Goal: Task Accomplishment & Management: Use online tool/utility

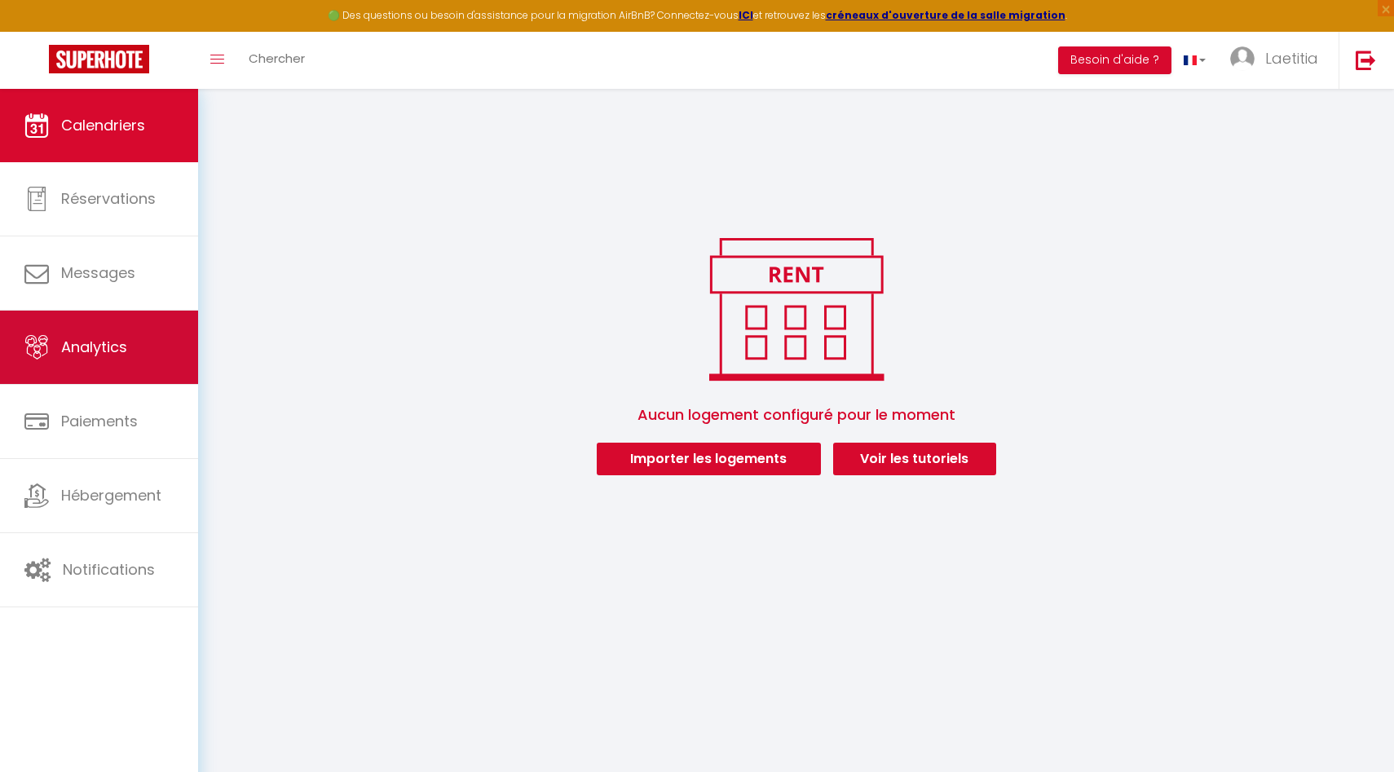
click at [144, 325] on link "Analytics" at bounding box center [99, 347] width 198 height 73
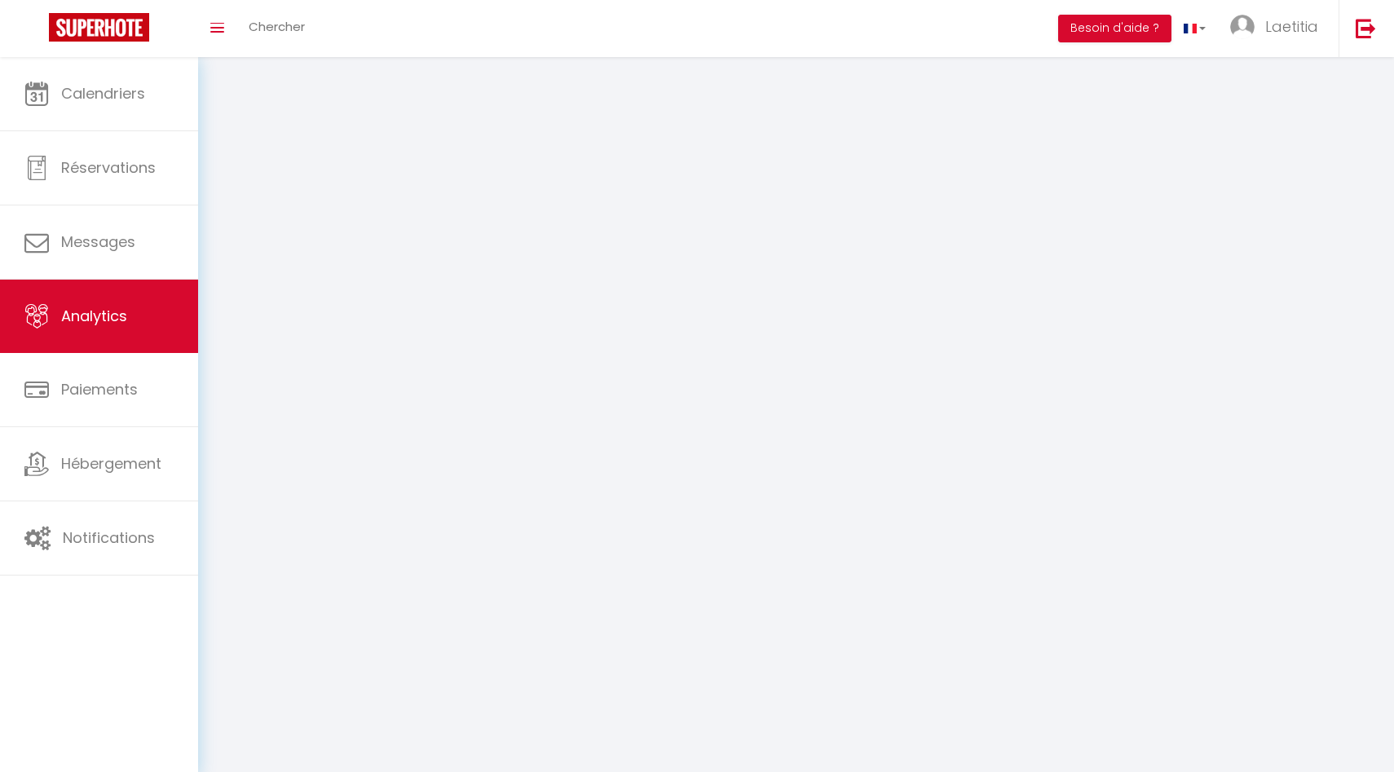
select select "2025"
select select "9"
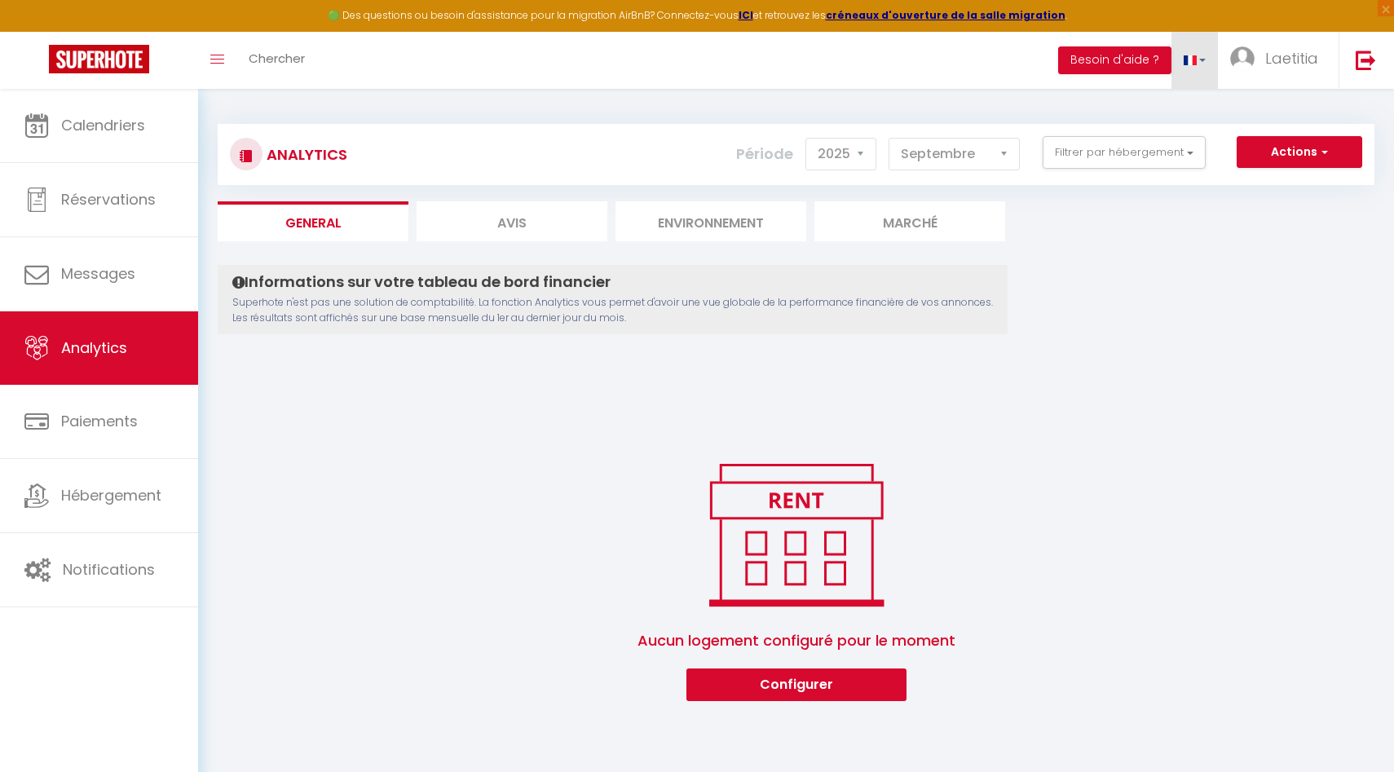
click at [1205, 63] on link at bounding box center [1195, 60] width 47 height 57
click at [1292, 152] on button "Actions" at bounding box center [1300, 152] width 126 height 33
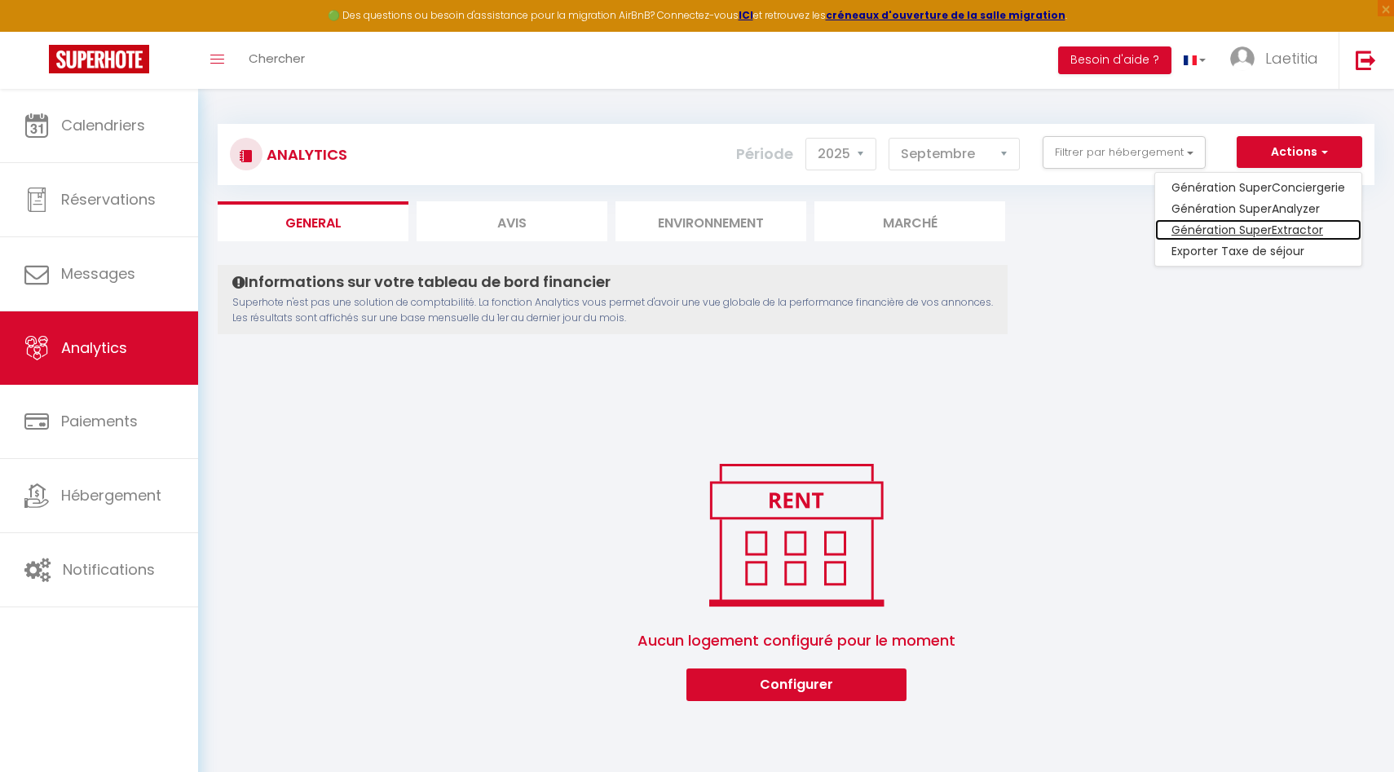
click at [1261, 225] on link "Génération SuperExtractor" at bounding box center [1258, 229] width 206 height 21
type input "[EMAIL_ADDRESS][DOMAIN_NAME]"
select select
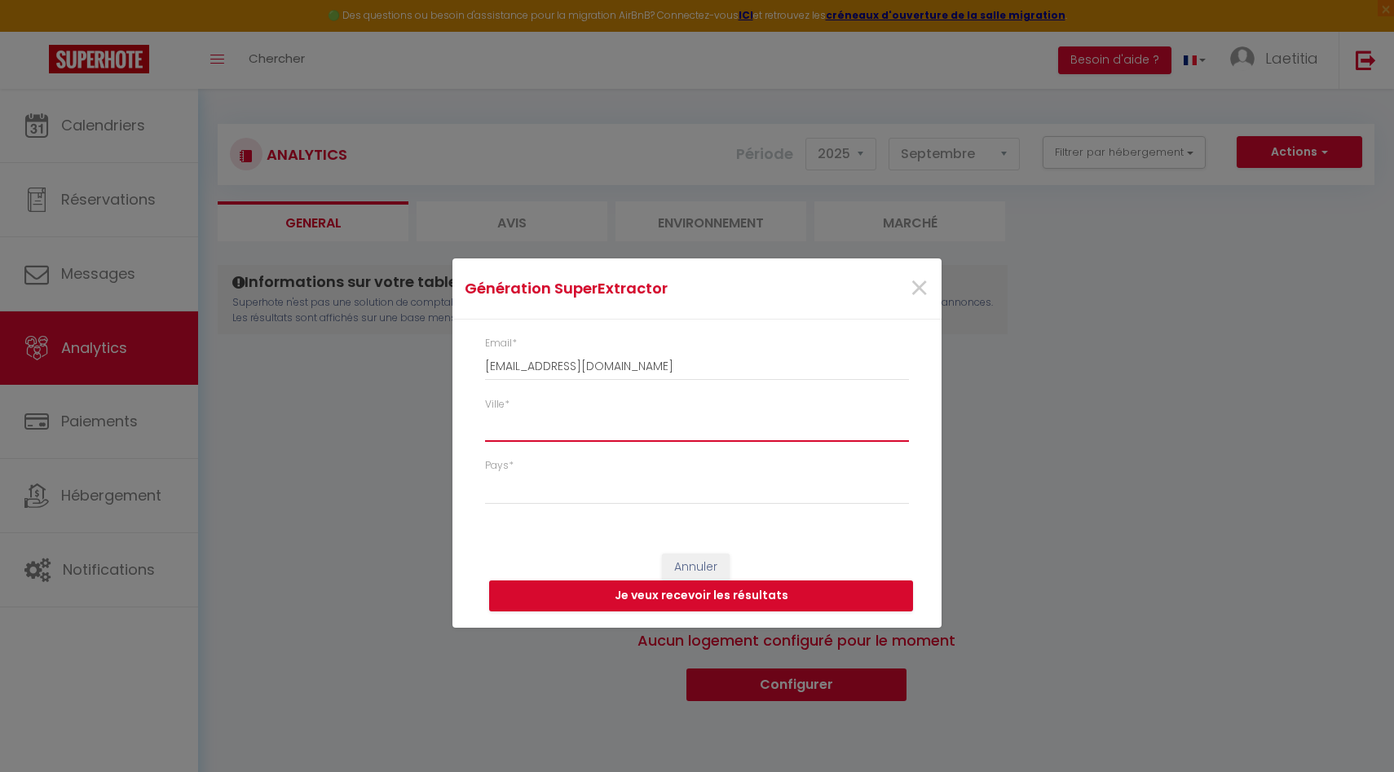
click at [598, 422] on input "Ville *" at bounding box center [697, 427] width 424 height 29
type input "S"
select select
type input "SA"
select select
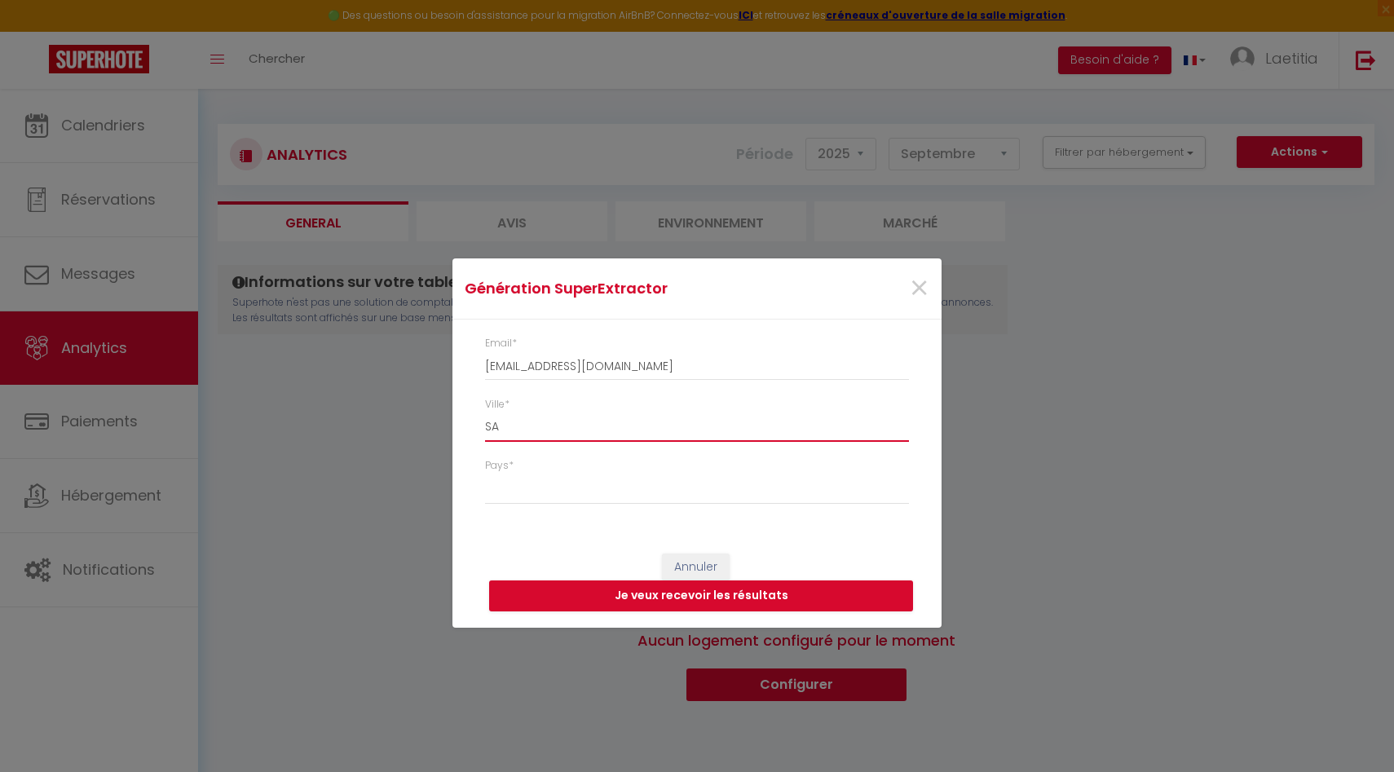
type input "SAL"
select select
type input "SALI"
select select
type input "SALIN"
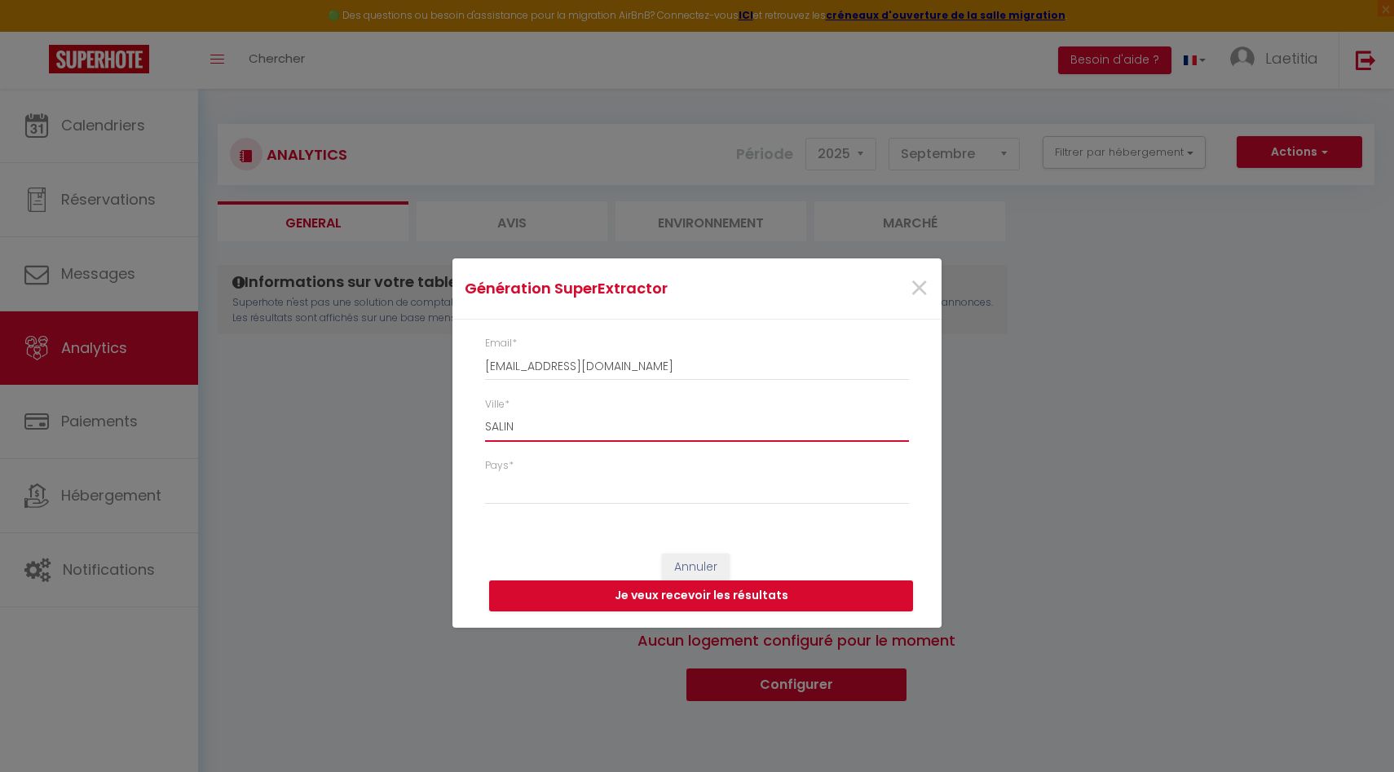
select select
type input "SALINE"
select select
type input "SALINE"
select select
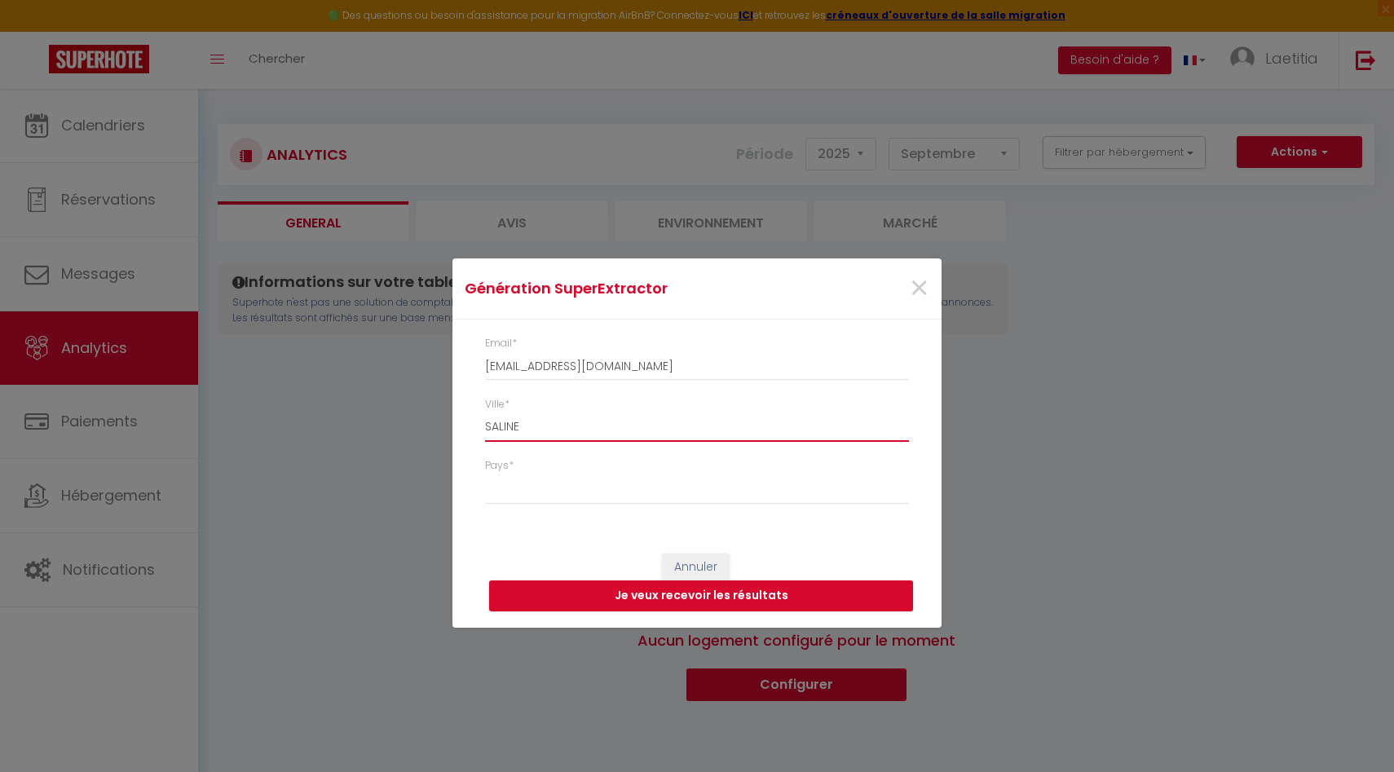
type input "SALINE L"
select select
type input "SALINE LE"
select select
type input "SALINE LES"
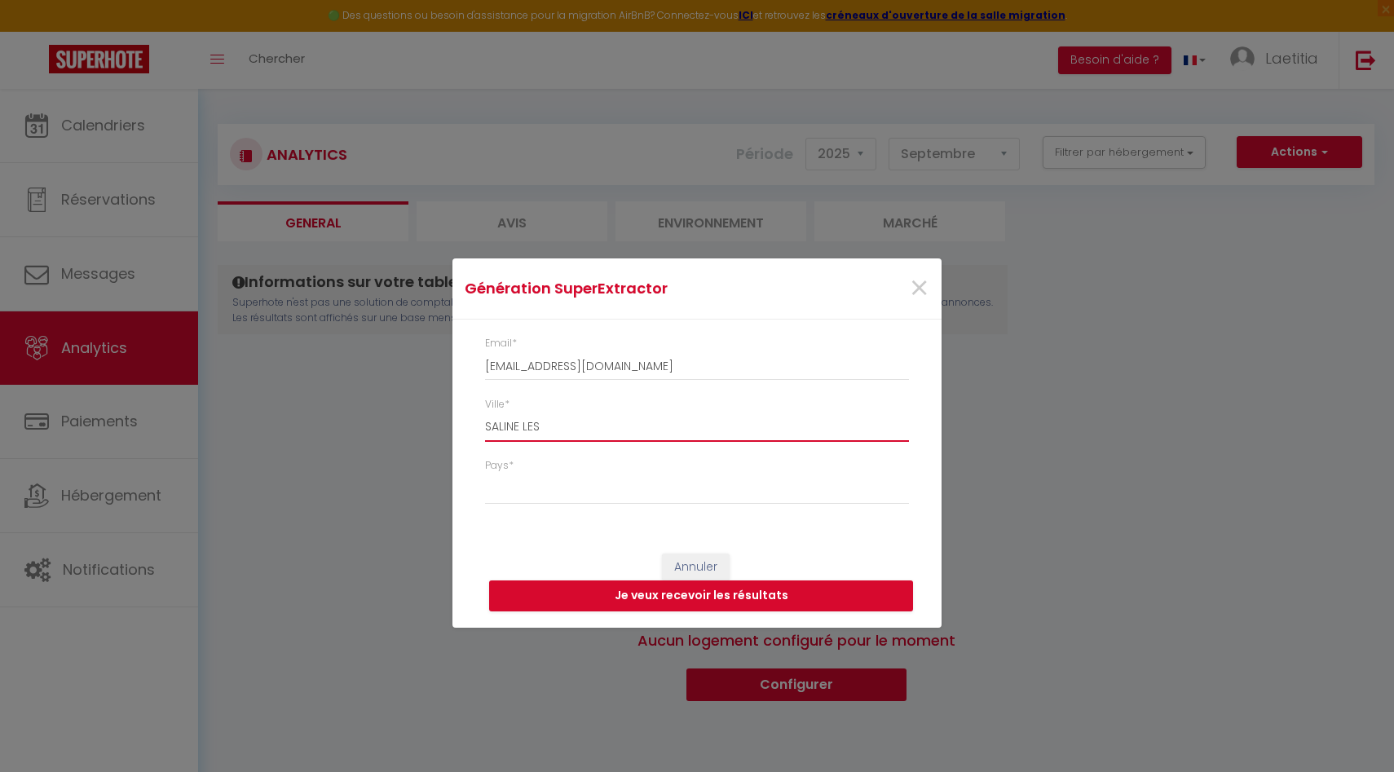
select select
type input "SALINE LES"
select select
type input "SALINE LES B"
select select
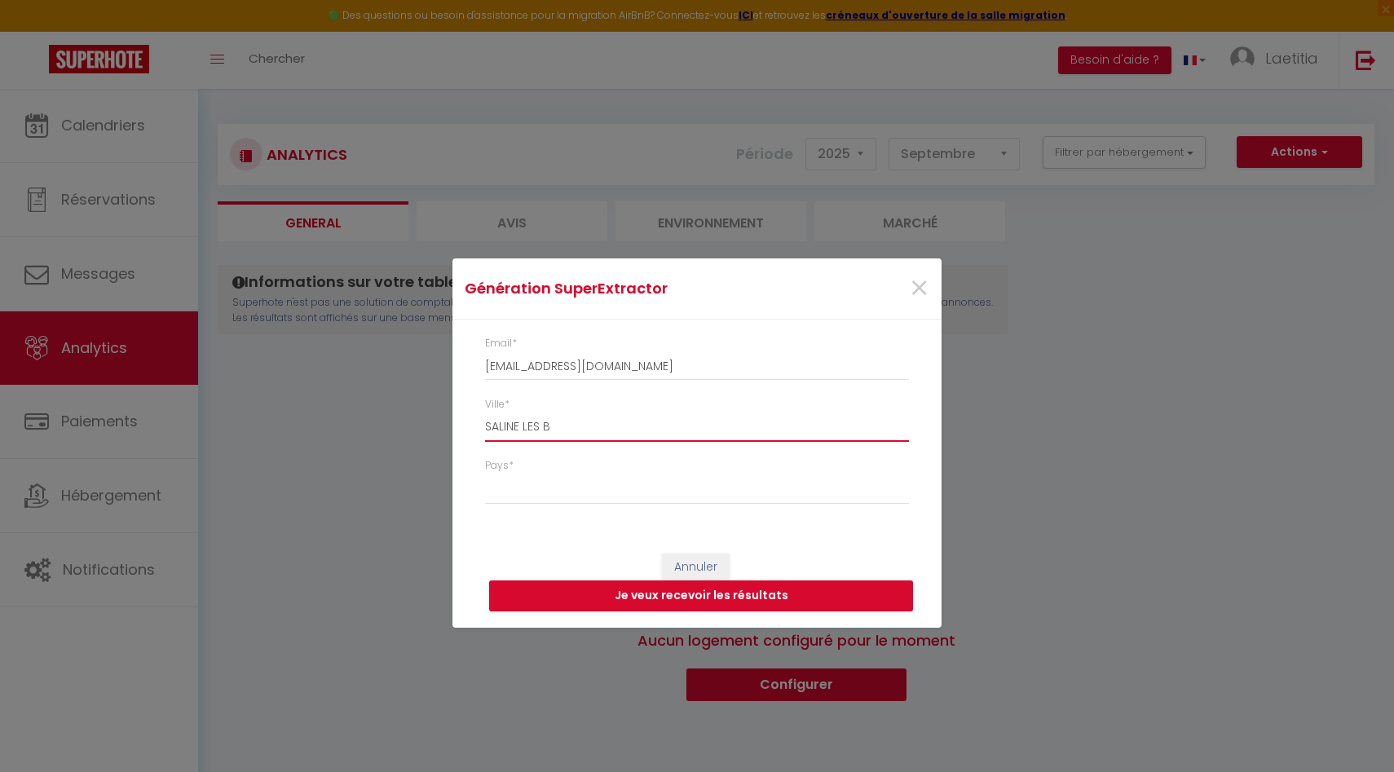
type input "SALINE LES BA"
select select
type input "SALINE LES B"
select select
type input "SALINE LES"
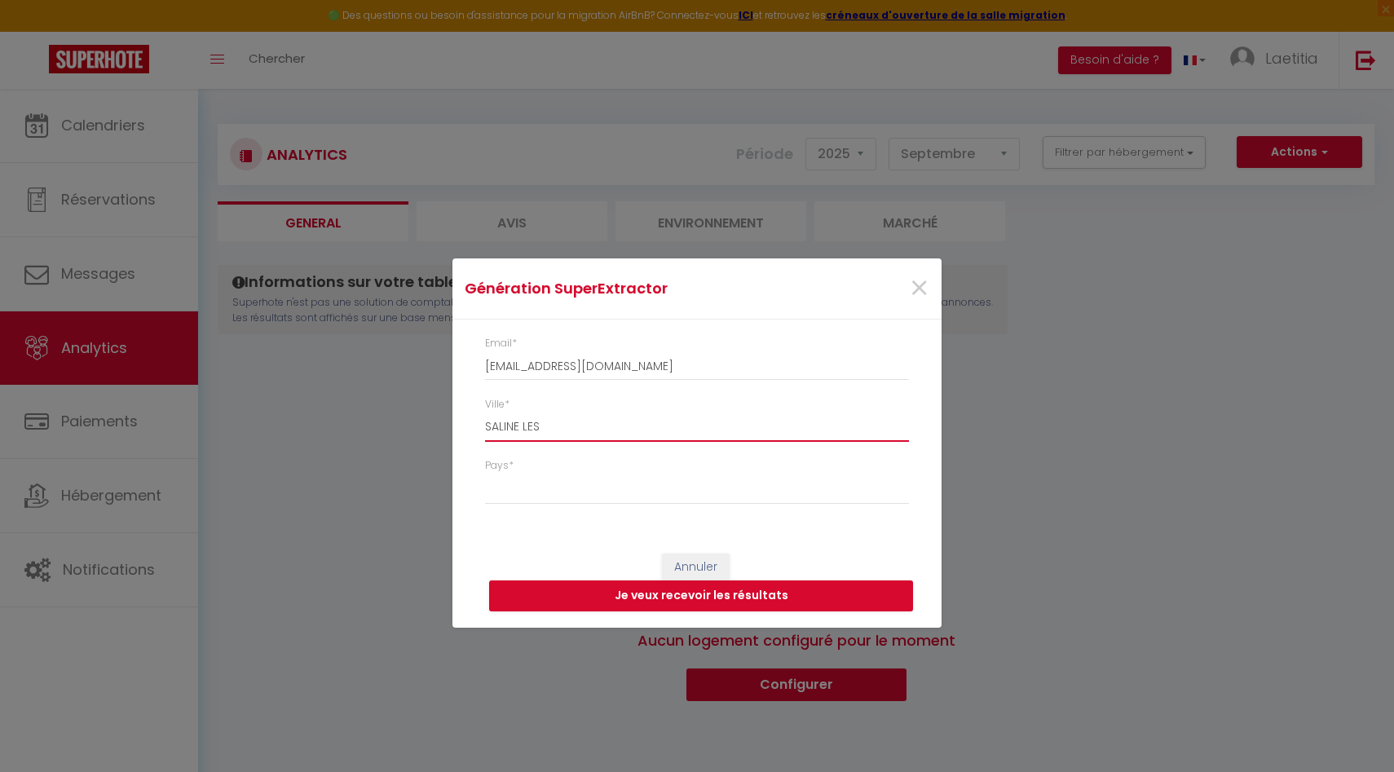
select select
type input "SALINE LES"
select select
type input "SALINE LE"
select select
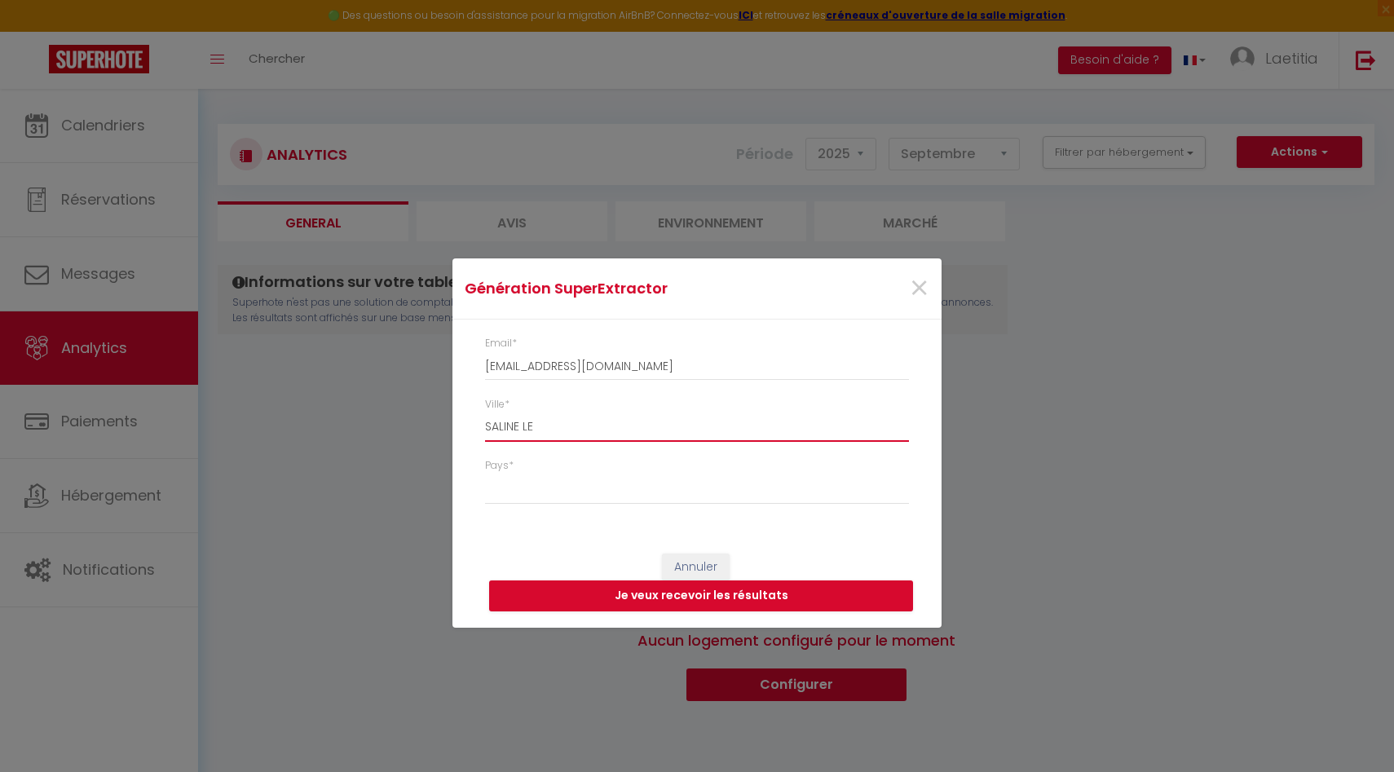
type input "SALINE L"
select select
type input "SALINE"
select select
type input "SALINE"
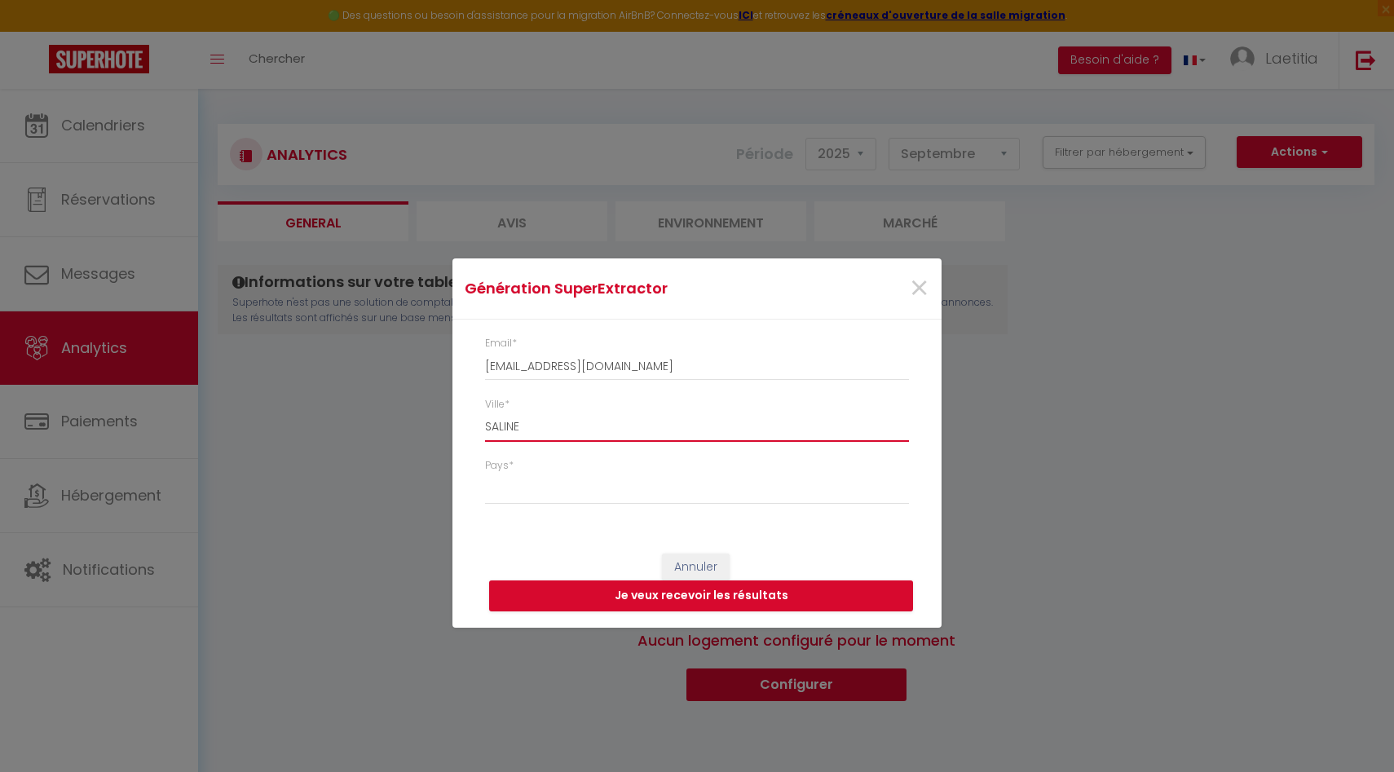
select select
type input "SALIN"
select select
type input "SALI"
select select
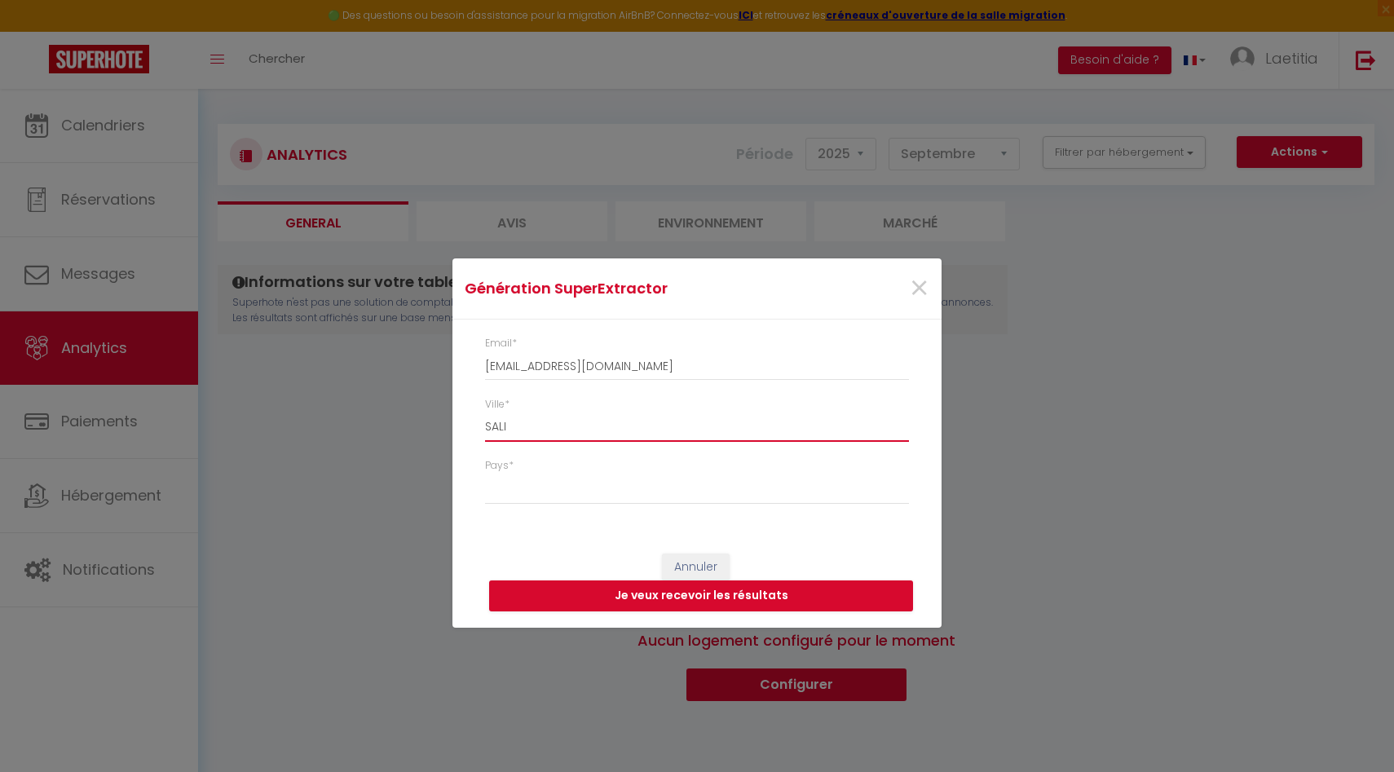
type input "SAL"
select select
type input "SA"
select select
type input "SAI"
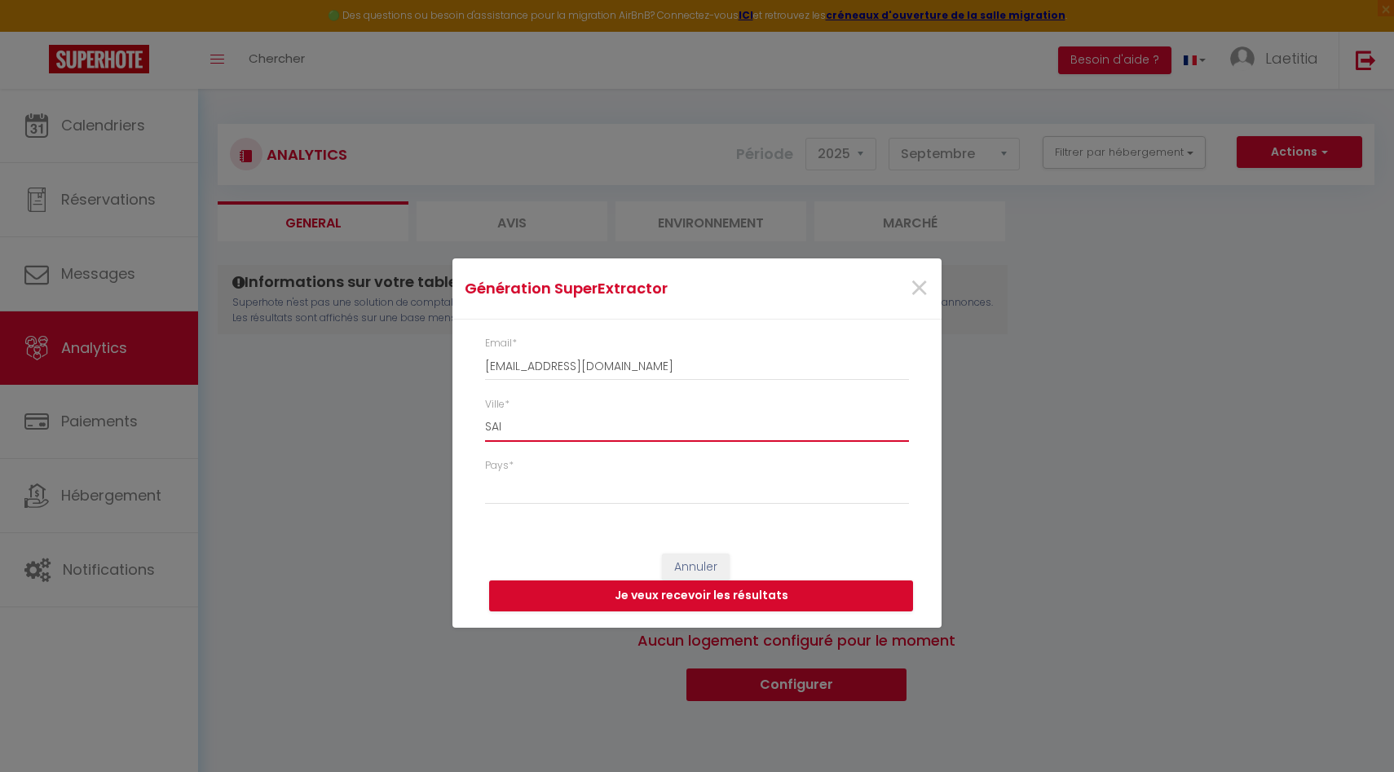
select select
type input "SAIN"
select select
type input "SAINT"
select select
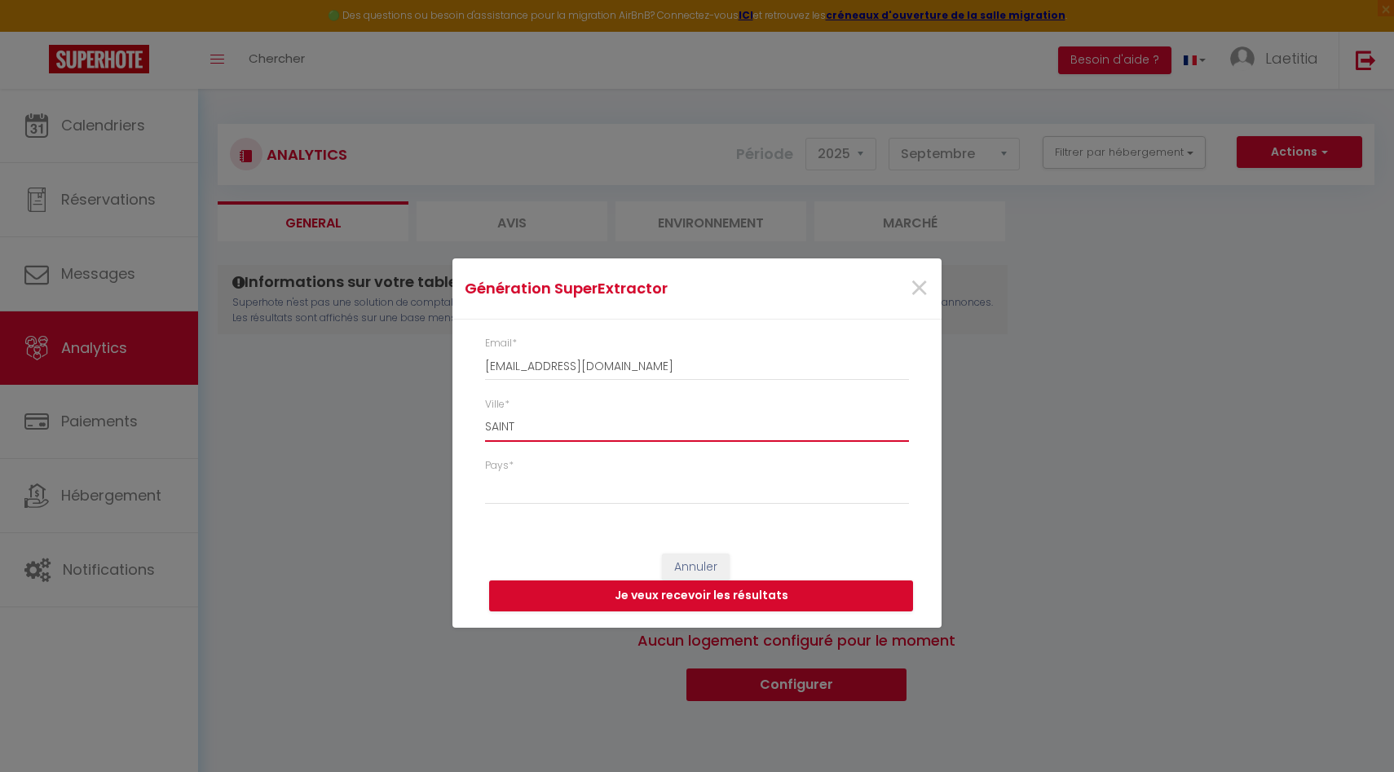
type input "SAINT"
select select
type input "SAINT G"
select select
type input "SAINT GI"
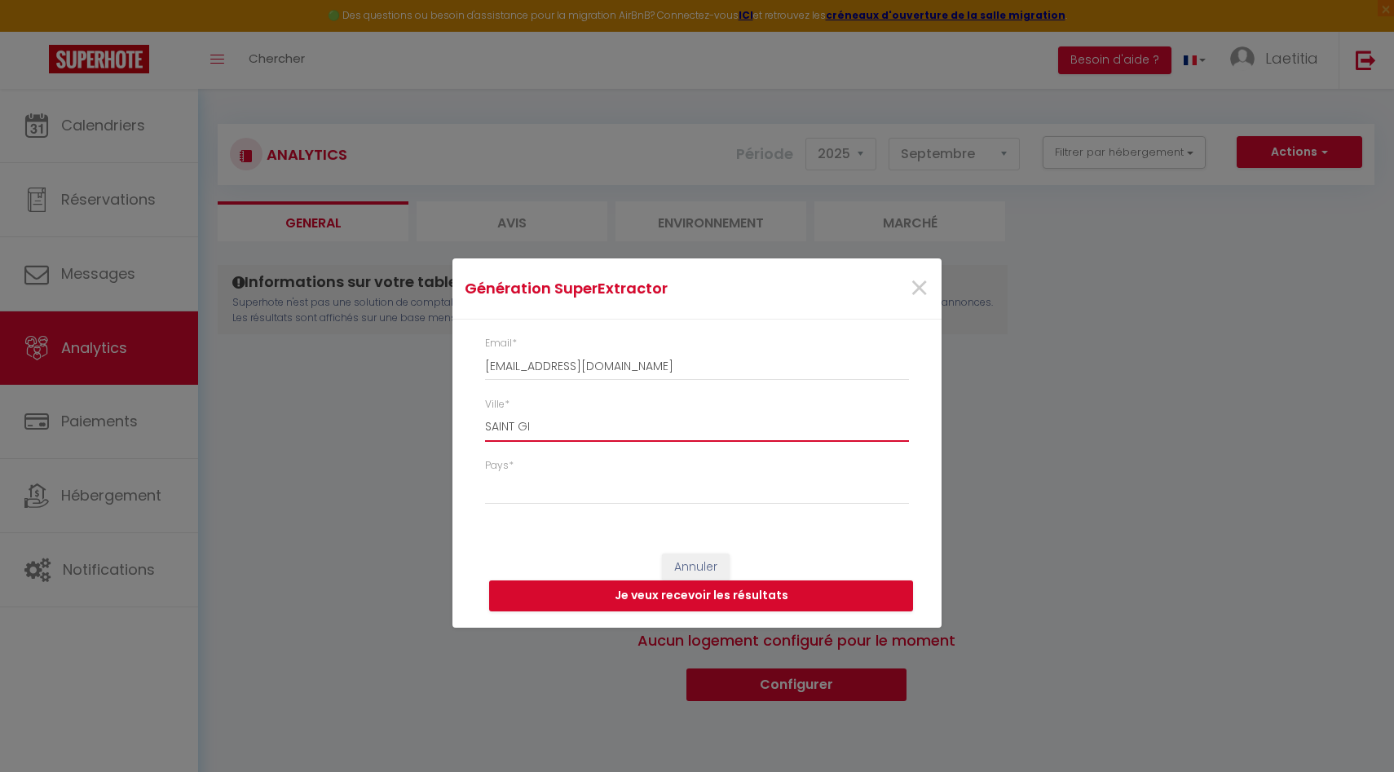
select select
type input "SAINT GIL"
select select
type input "SAINT [PERSON_NAME]"
select select
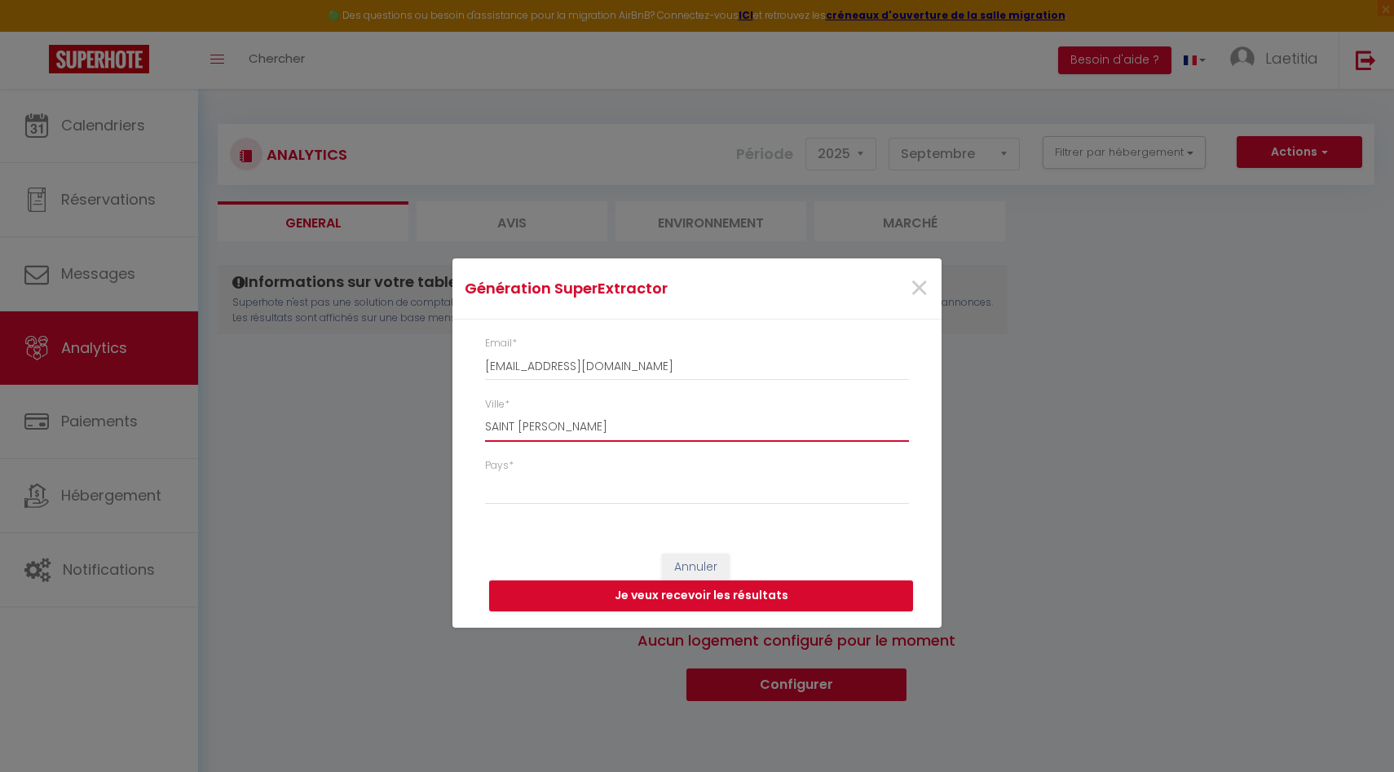
type input "SAINT [PERSON_NAME]"
select select
type input "SAINT GILLES"
select select
type input "[GEOGRAPHIC_DATA][PERSON_NAME]"
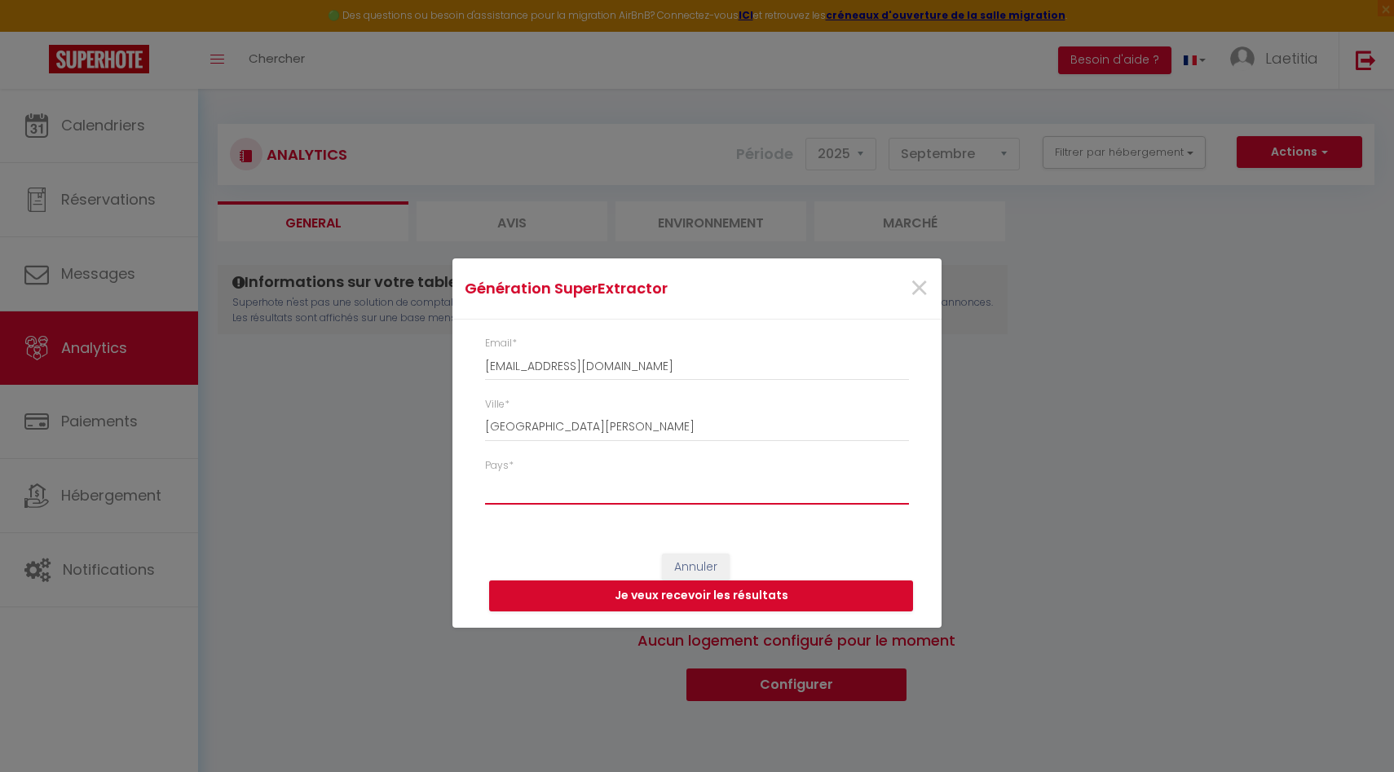
click at [603, 488] on select "[GEOGRAPHIC_DATA] [GEOGRAPHIC_DATA] [GEOGRAPHIC_DATA] [GEOGRAPHIC_DATA] [GEOGRA…" at bounding box center [697, 489] width 424 height 31
select select "Reunion"
click at [598, 588] on button "Je veux recevoir les résultats" at bounding box center [701, 596] width 424 height 31
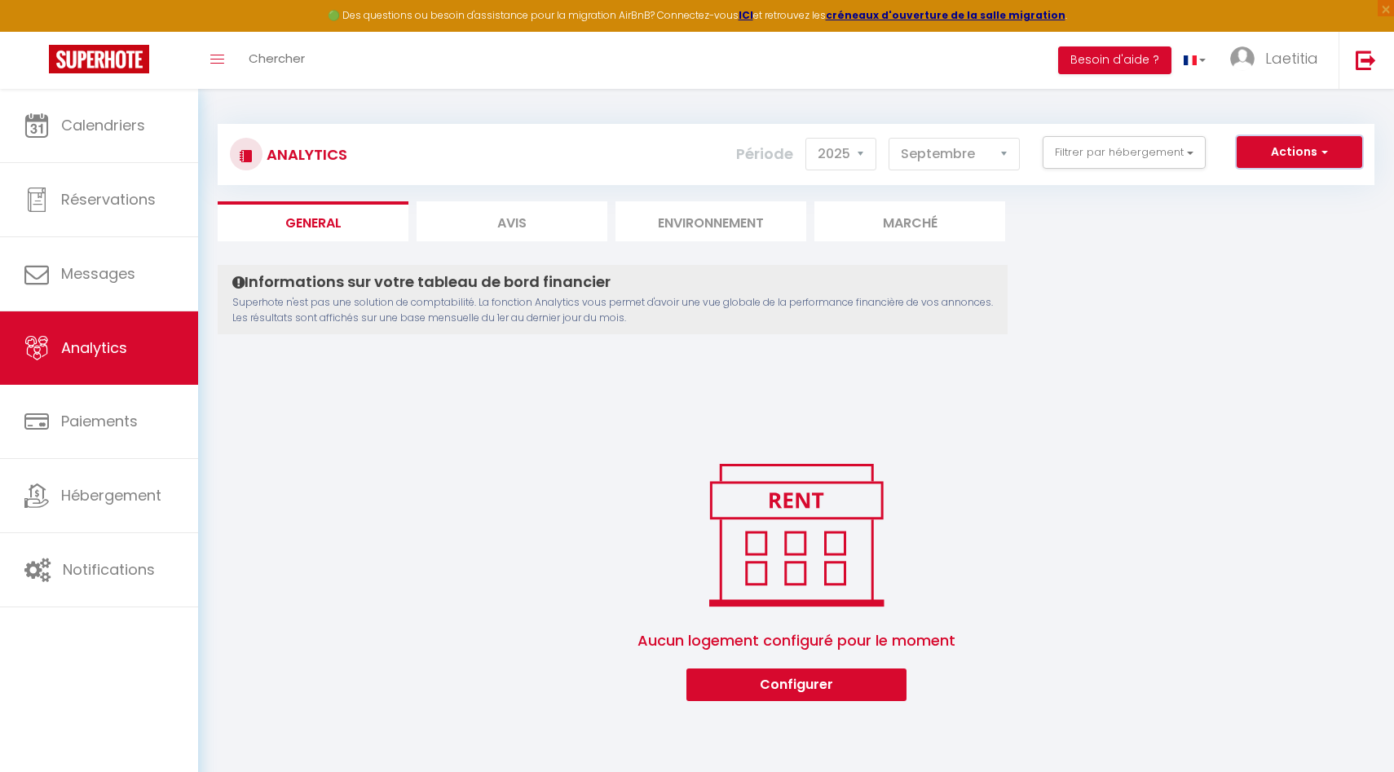
click at [1274, 144] on button "Actions" at bounding box center [1300, 152] width 126 height 33
click at [1238, 186] on link "Génération SuperConciergerie" at bounding box center [1258, 187] width 206 height 21
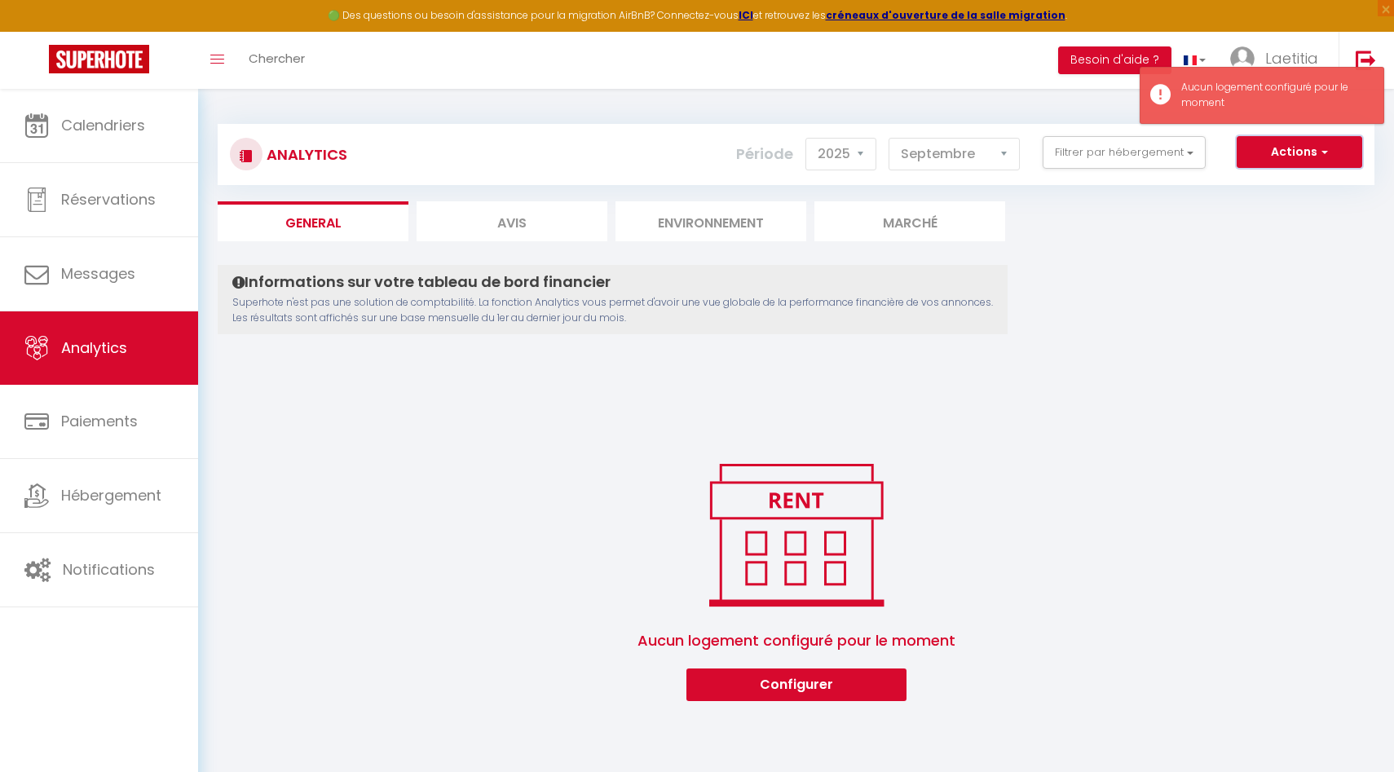
click at [1272, 148] on button "Actions" at bounding box center [1300, 152] width 126 height 33
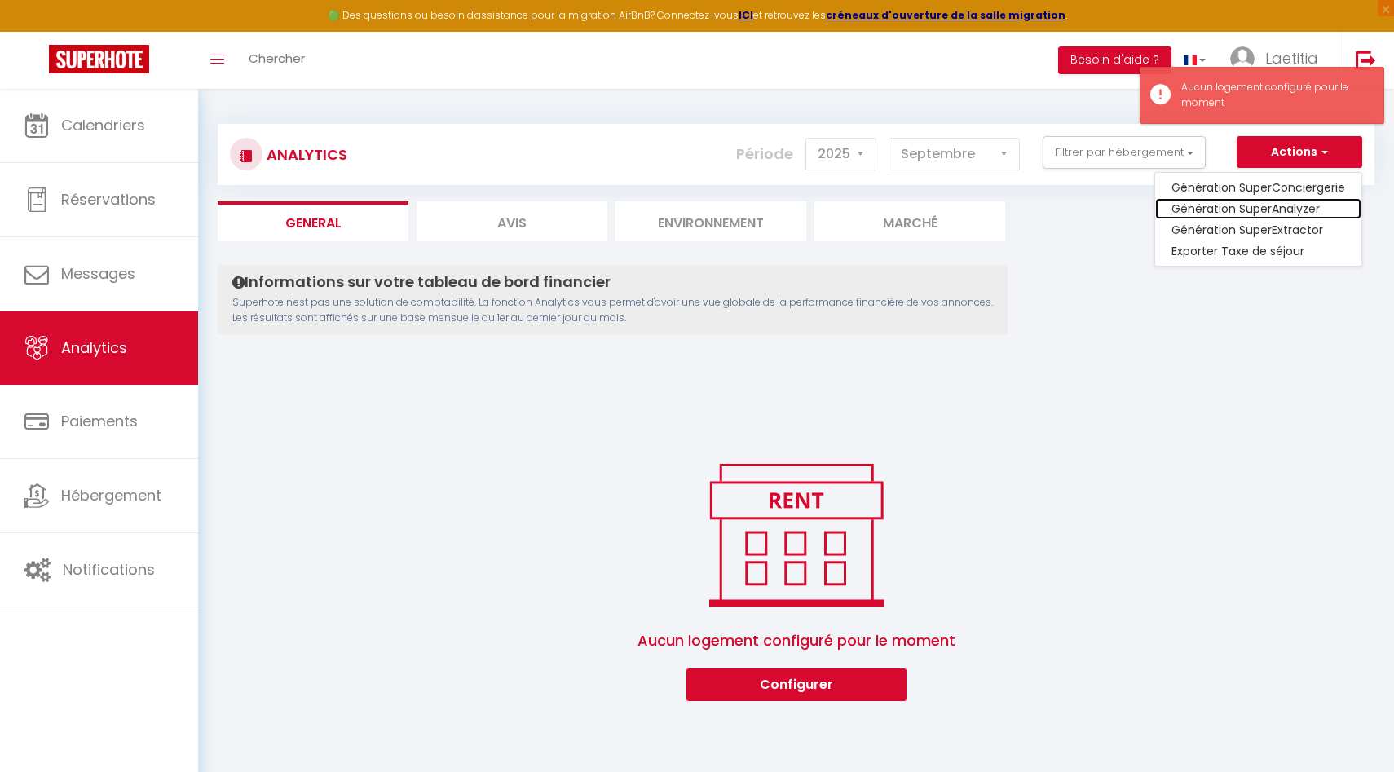
click at [1235, 205] on link "Génération SuperAnalyzer" at bounding box center [1258, 208] width 206 height 21
type input "[EMAIL_ADDRESS][DOMAIN_NAME]"
select select
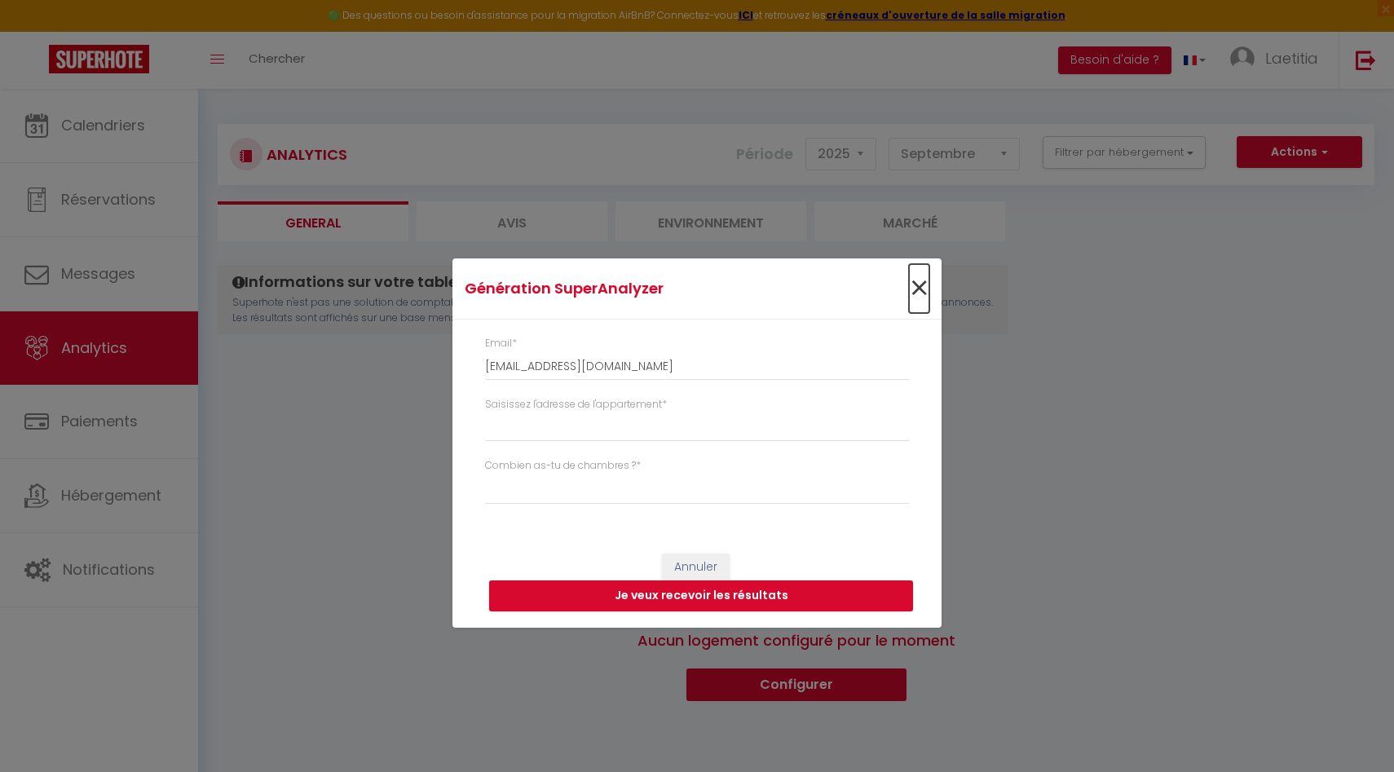
click at [925, 288] on span "×" at bounding box center [919, 288] width 20 height 49
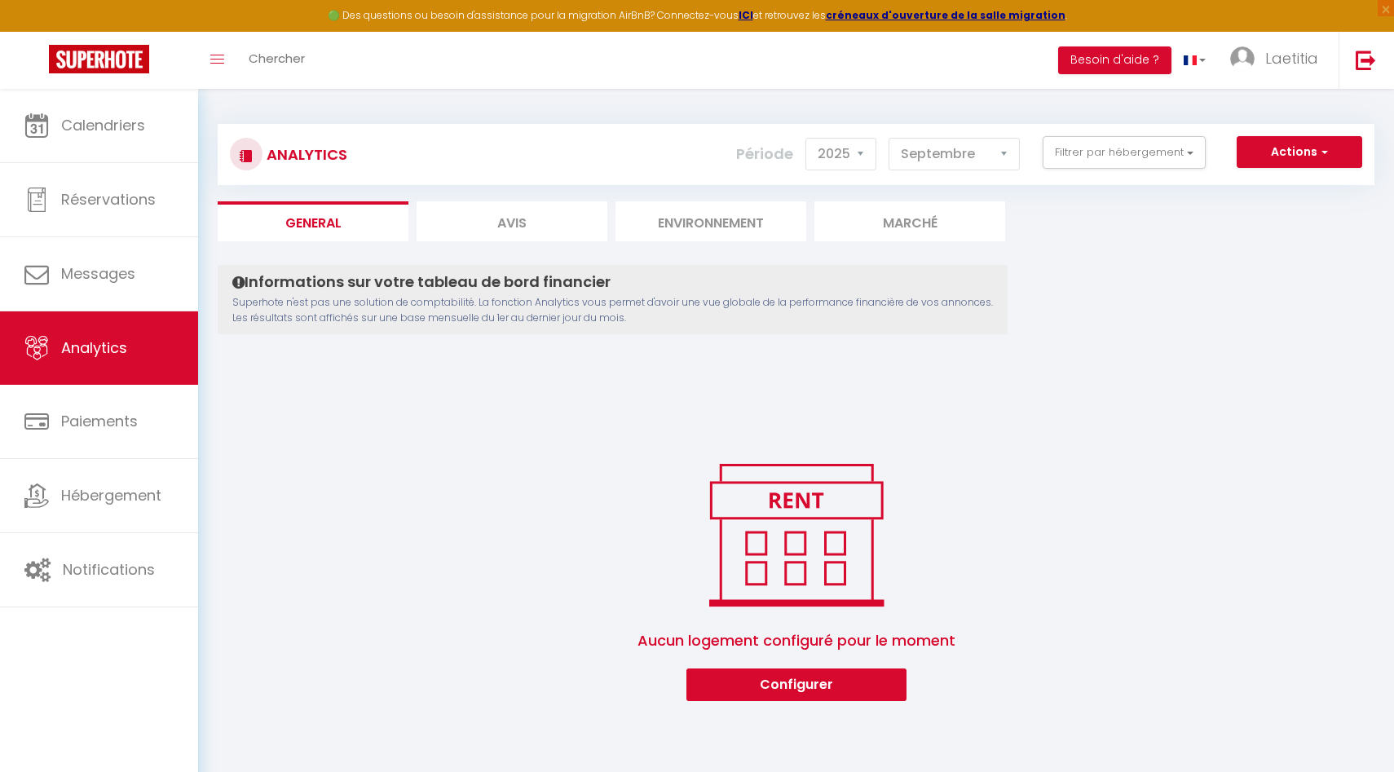
click at [1307, 135] on div "Analytics Actions Génération SuperConciergerie Génération SuperAnalyzer Générat…" at bounding box center [796, 154] width 1157 height 61
click at [1297, 148] on button "Actions" at bounding box center [1300, 152] width 126 height 33
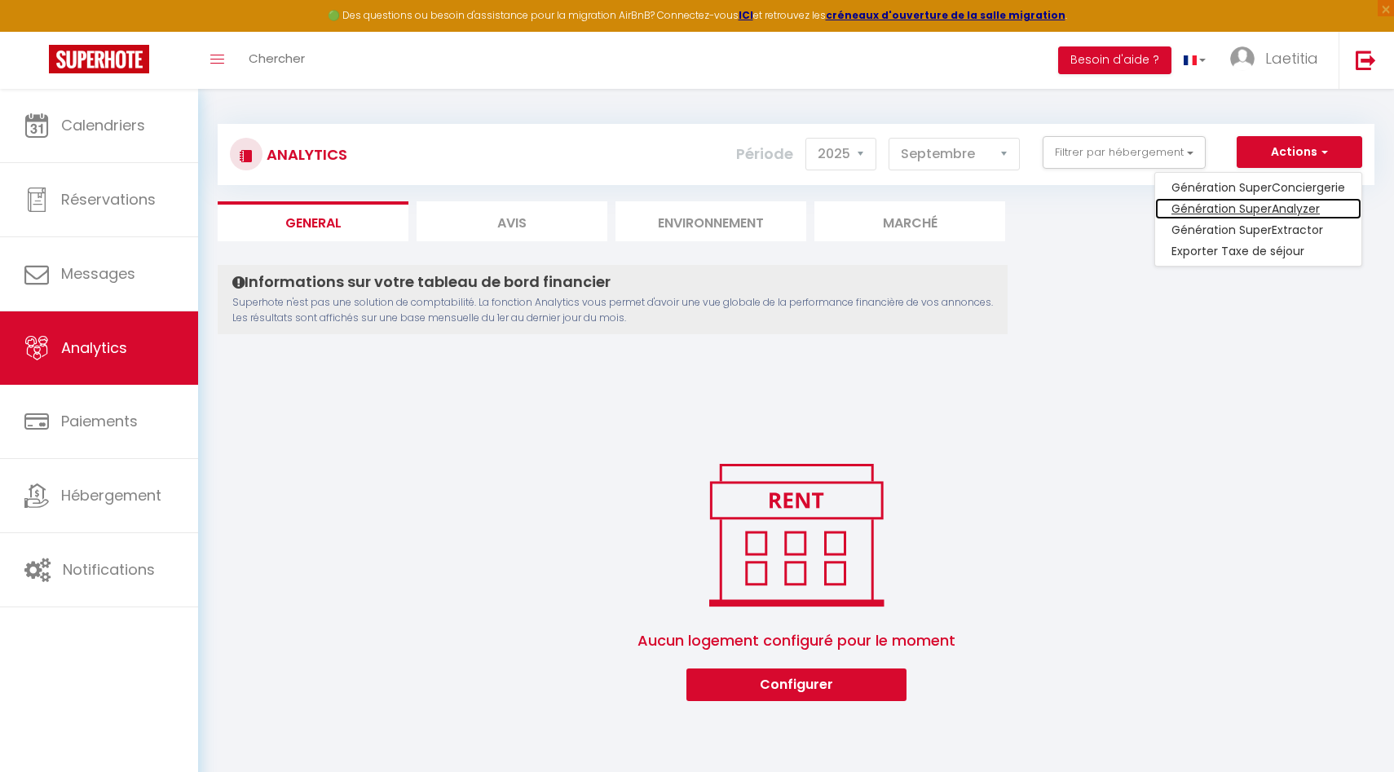
click at [1218, 205] on link "Génération SuperAnalyzer" at bounding box center [1258, 208] width 206 height 21
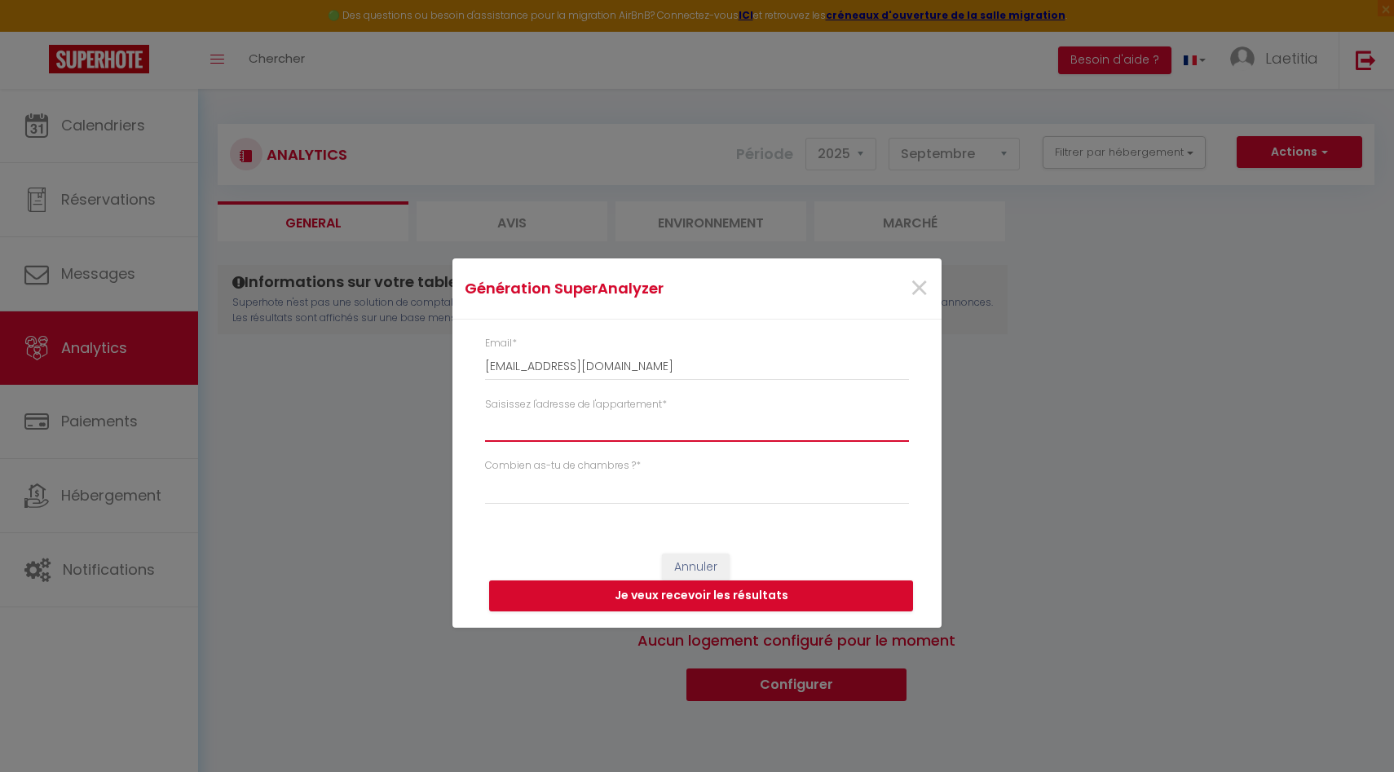
click at [609, 413] on input "Saisissez l'adresse de l'appartement *" at bounding box center [697, 427] width 424 height 29
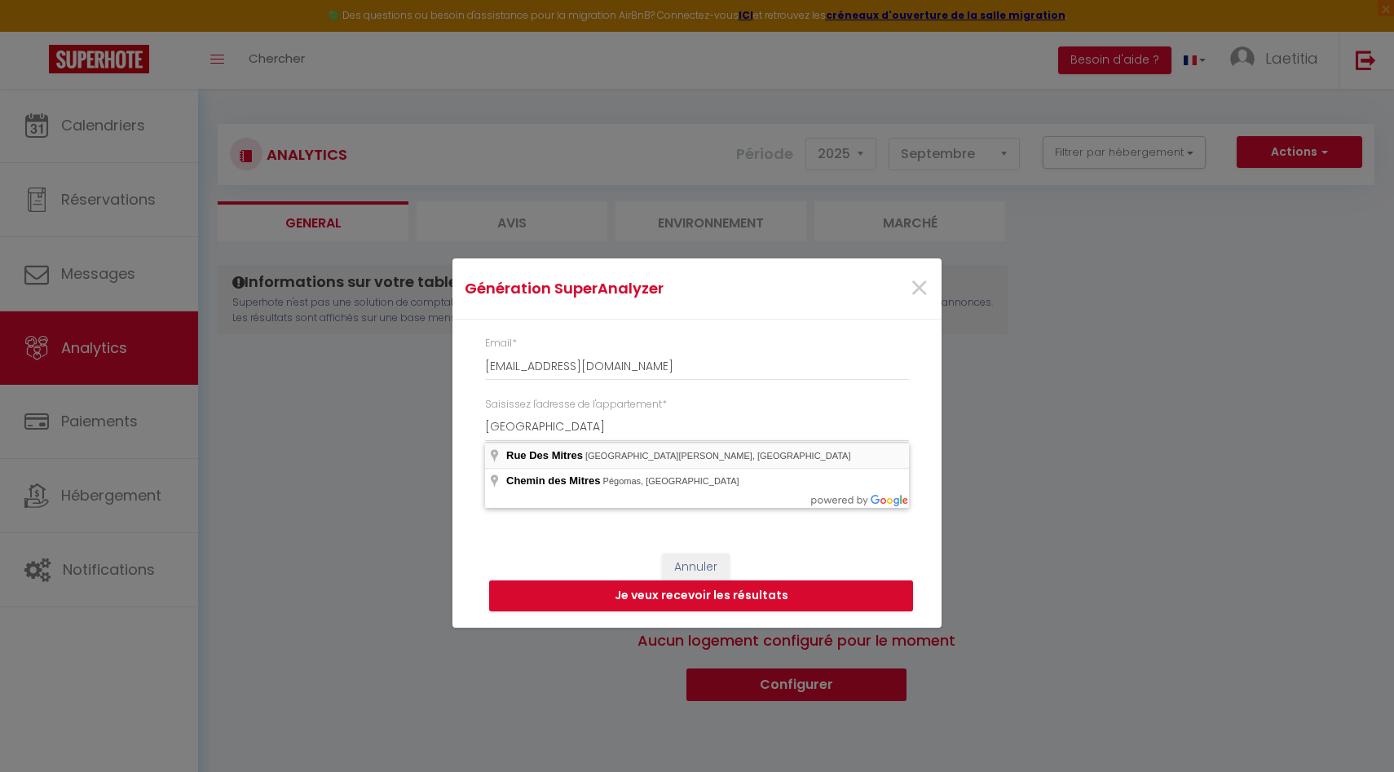
type input "[GEOGRAPHIC_DATA], [GEOGRAPHIC_DATA][PERSON_NAME], [GEOGRAPHIC_DATA]"
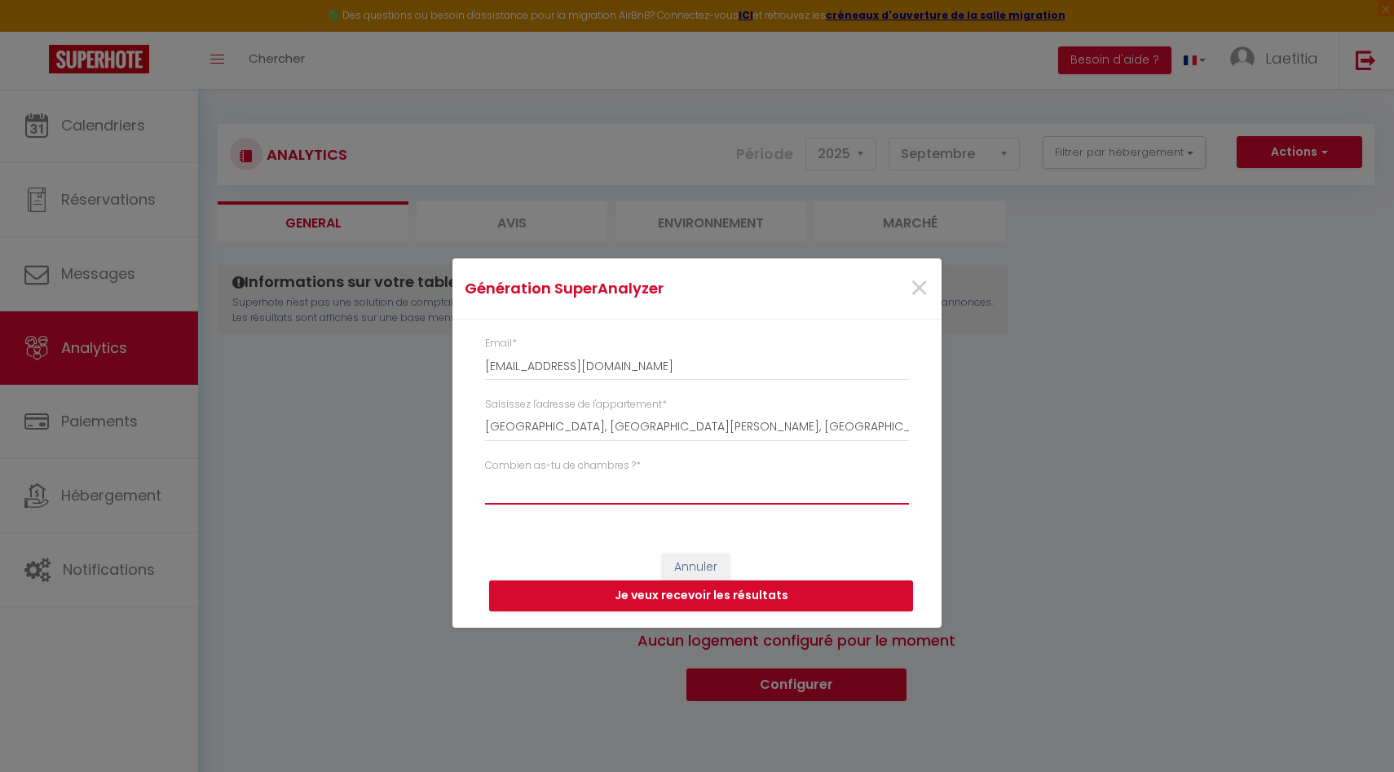
click at [582, 481] on select "Studio 1 chambre 2 chambres 3 chambres 4 chambres +" at bounding box center [697, 489] width 424 height 31
select select "t2"
click at [637, 594] on button "Je veux recevoir les résultats" at bounding box center [701, 596] width 424 height 31
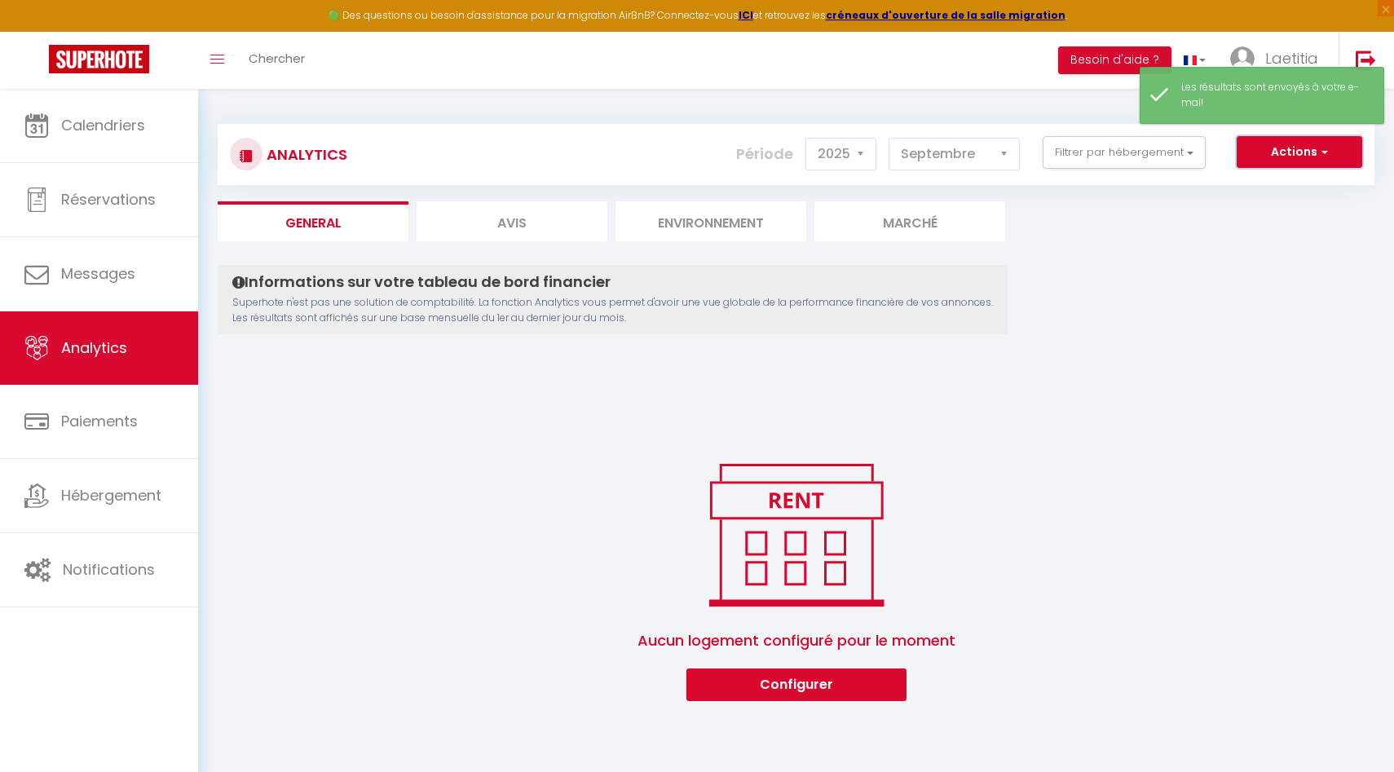
click at [1299, 153] on button "Actions" at bounding box center [1300, 152] width 126 height 33
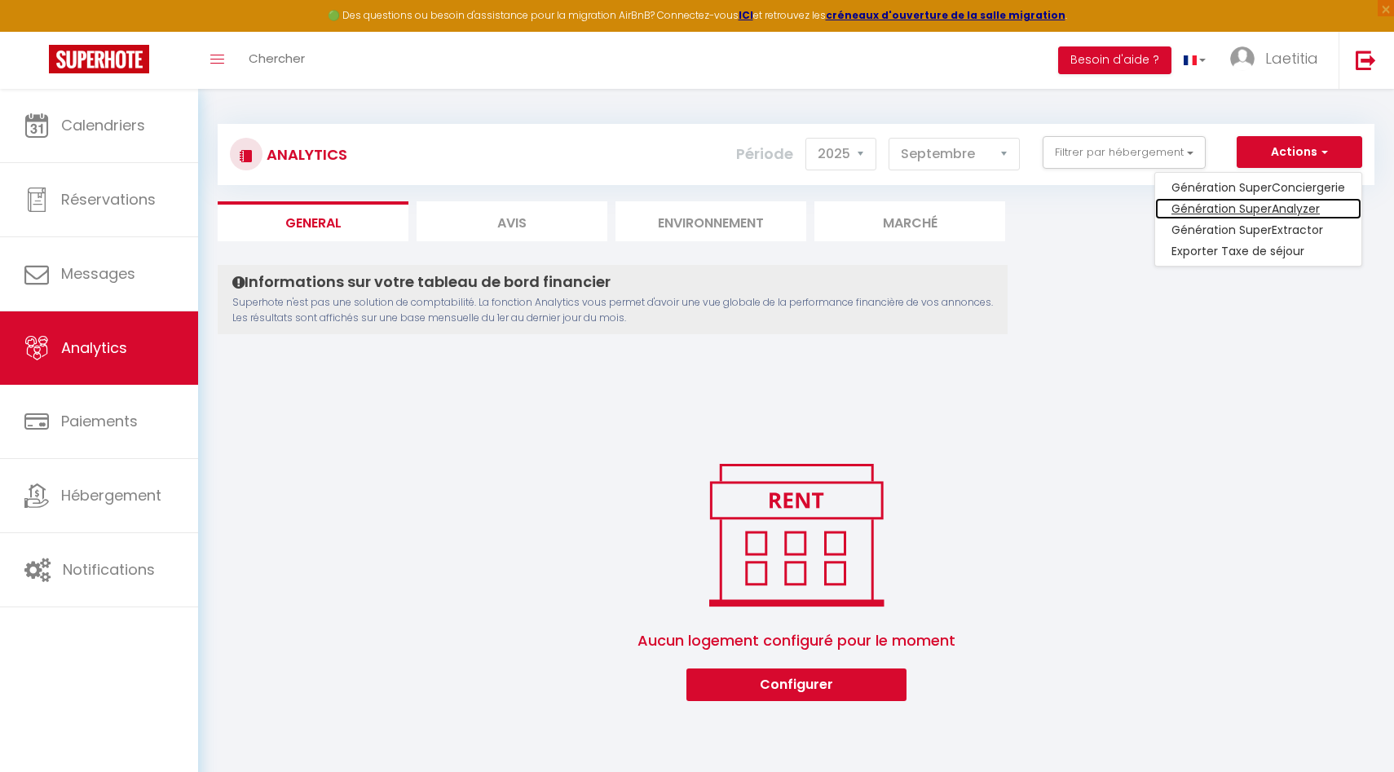
click at [1230, 211] on link "Génération SuperAnalyzer" at bounding box center [1258, 208] width 206 height 21
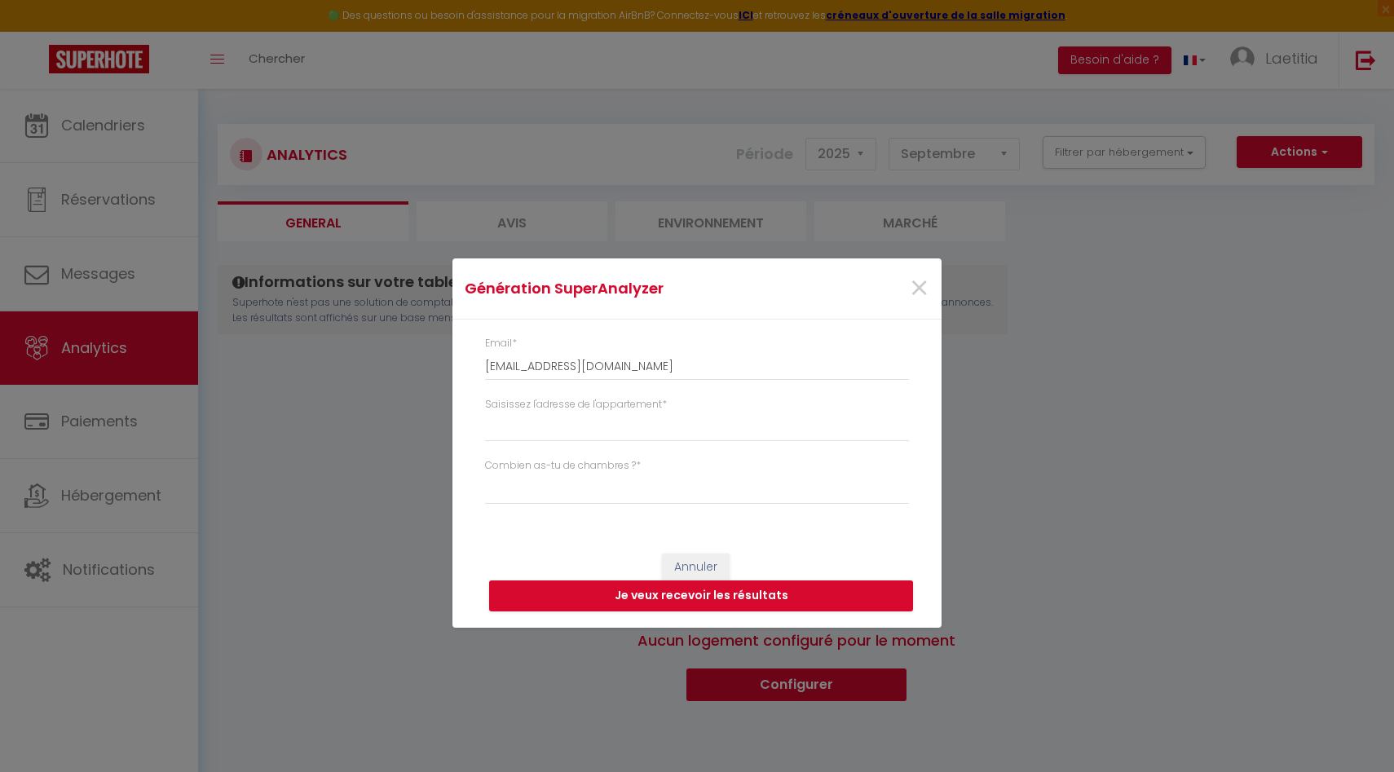
click at [599, 404] on label "Saisissez l'adresse de l'appartement *" at bounding box center [576, 404] width 182 height 15
click at [599, 413] on input "Saisissez l'adresse de l'appartement *" at bounding box center [697, 427] width 424 height 29
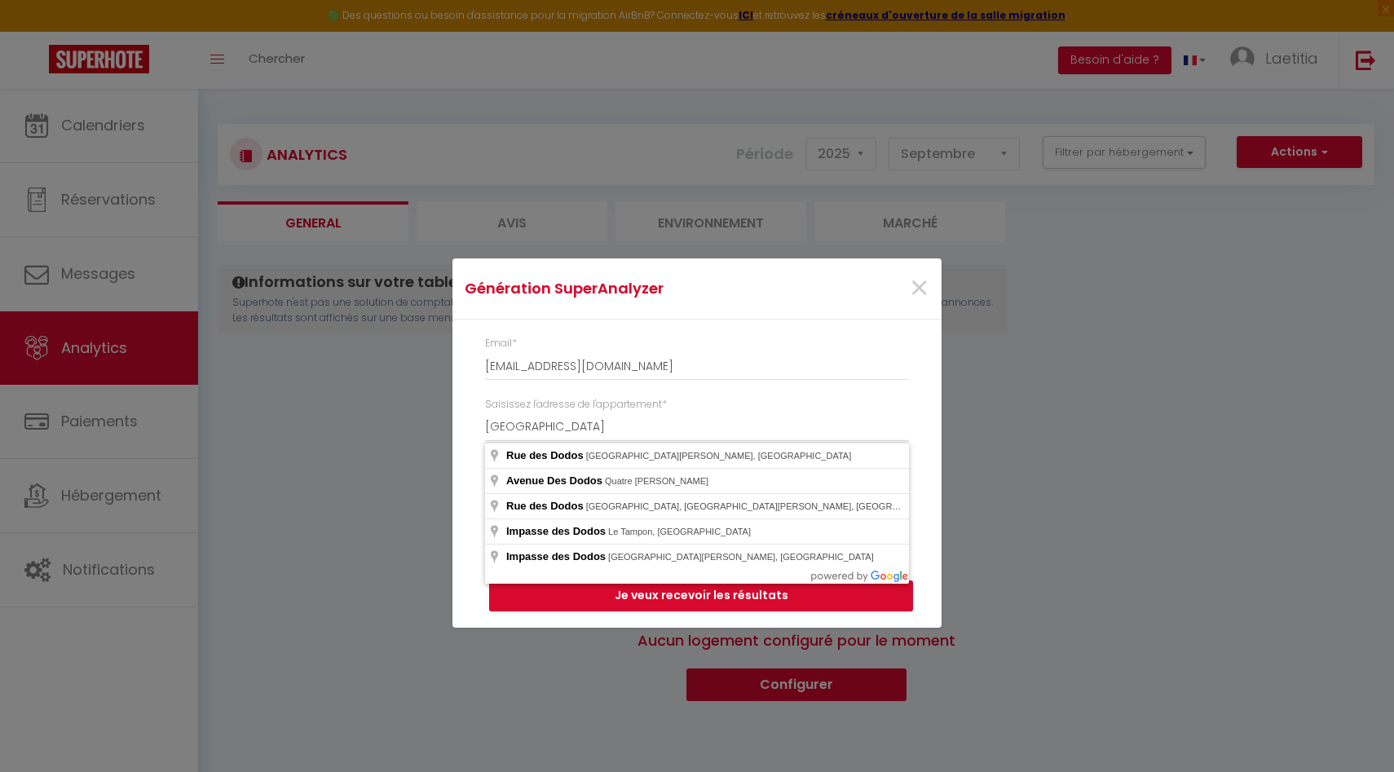
type input "[GEOGRAPHIC_DATA], [GEOGRAPHIC_DATA][PERSON_NAME], [GEOGRAPHIC_DATA]"
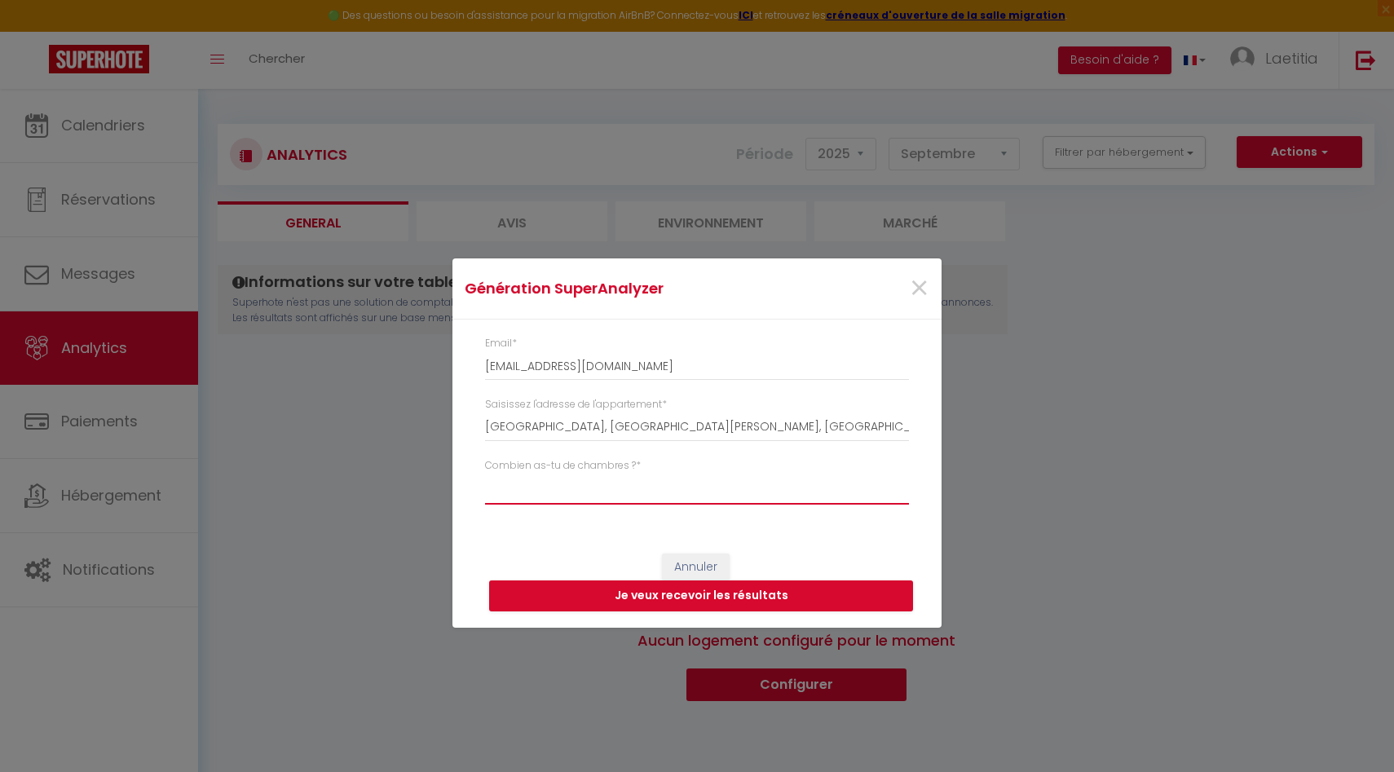
click at [589, 481] on select "Studio 1 chambre 2 chambres 3 chambres 4 chambres +" at bounding box center [697, 489] width 424 height 31
select select "t5+"
click at [574, 594] on button "Je veux recevoir les résultats" at bounding box center [701, 596] width 424 height 31
